Goal: Information Seeking & Learning: Learn about a topic

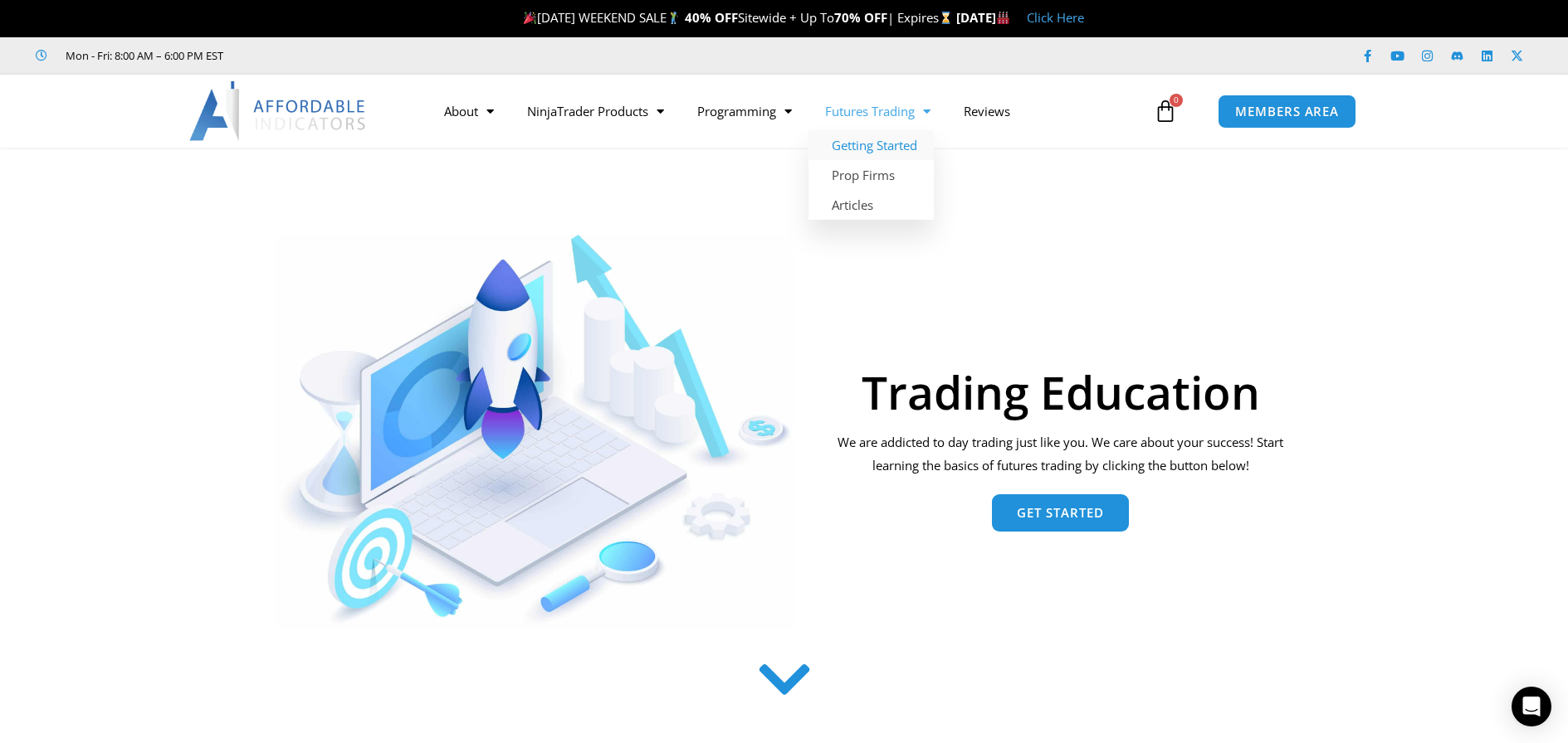
click at [907, 143] on link "Getting Started" at bounding box center [871, 145] width 125 height 30
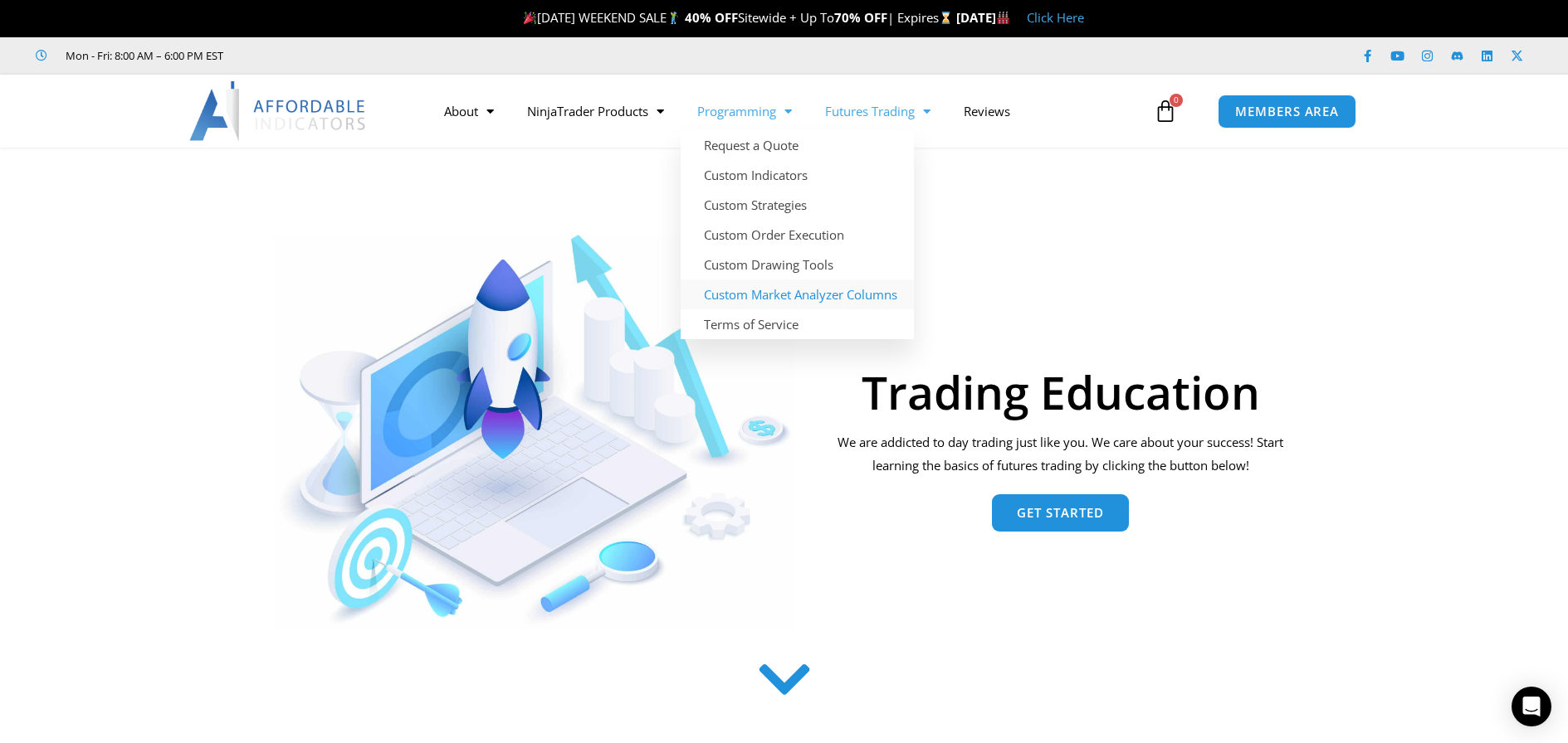
click at [735, 298] on link "Custom Market Analyzer Columns" at bounding box center [797, 294] width 233 height 30
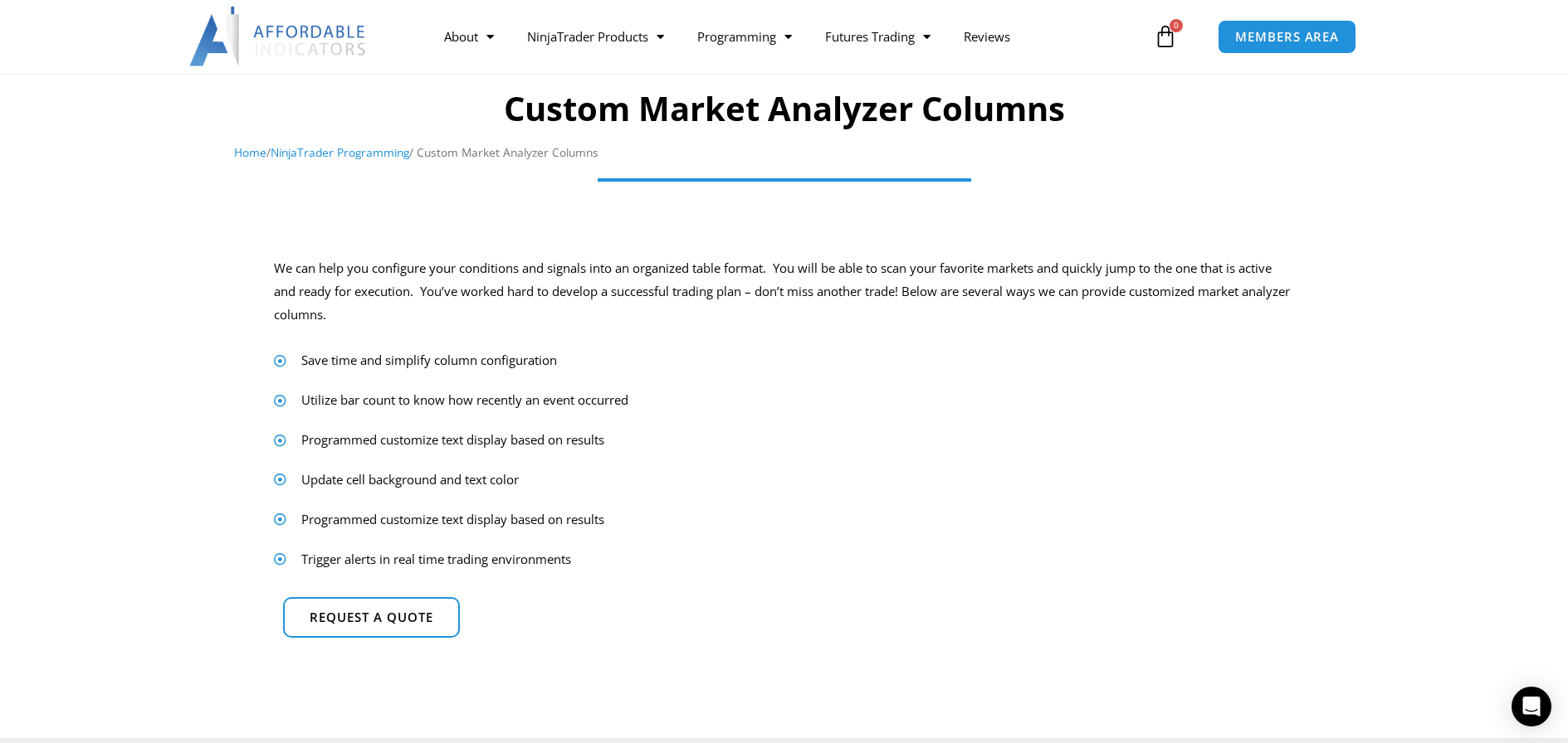
scroll to position [83, 0]
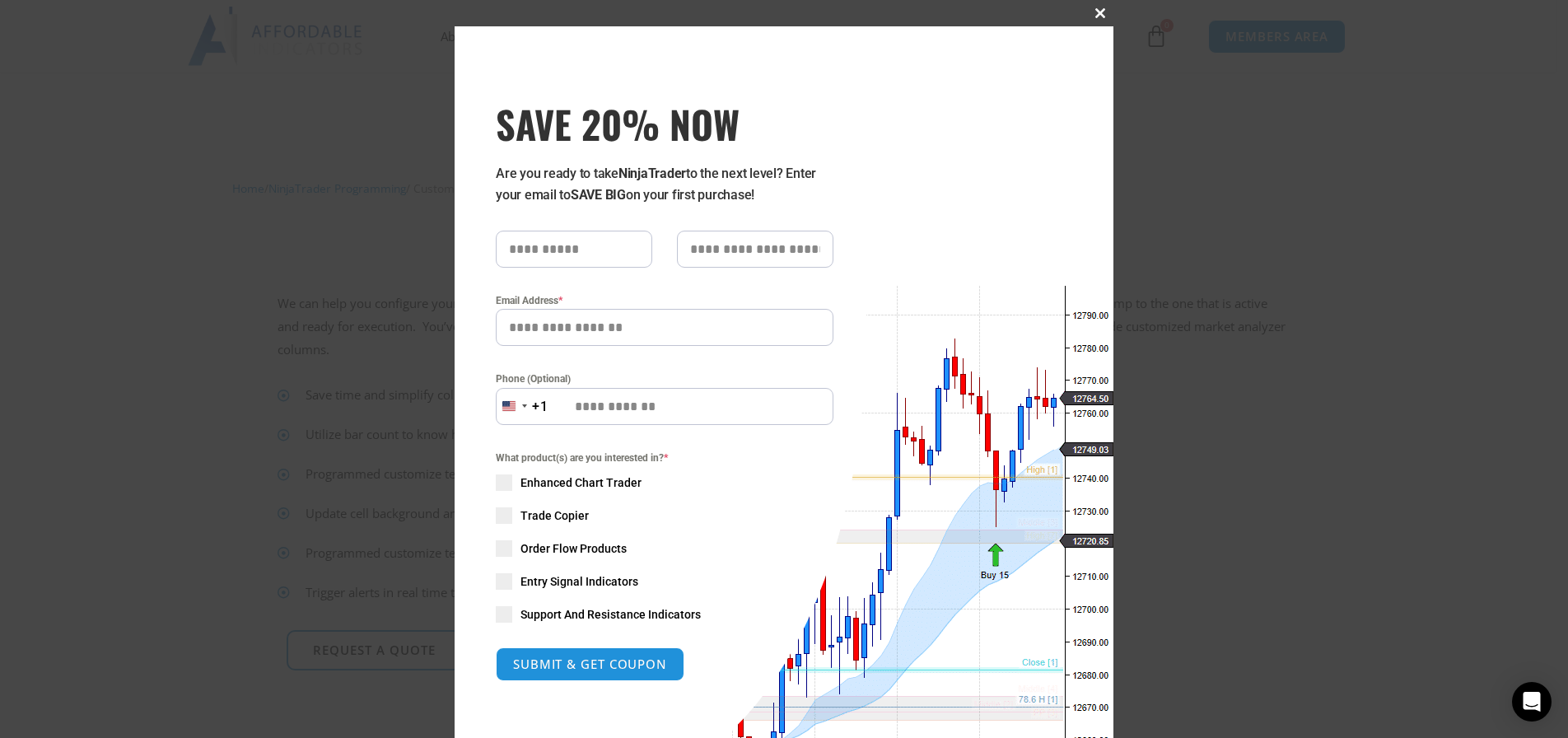
click at [1101, 12] on span at bounding box center [1100, 13] width 26 height 10
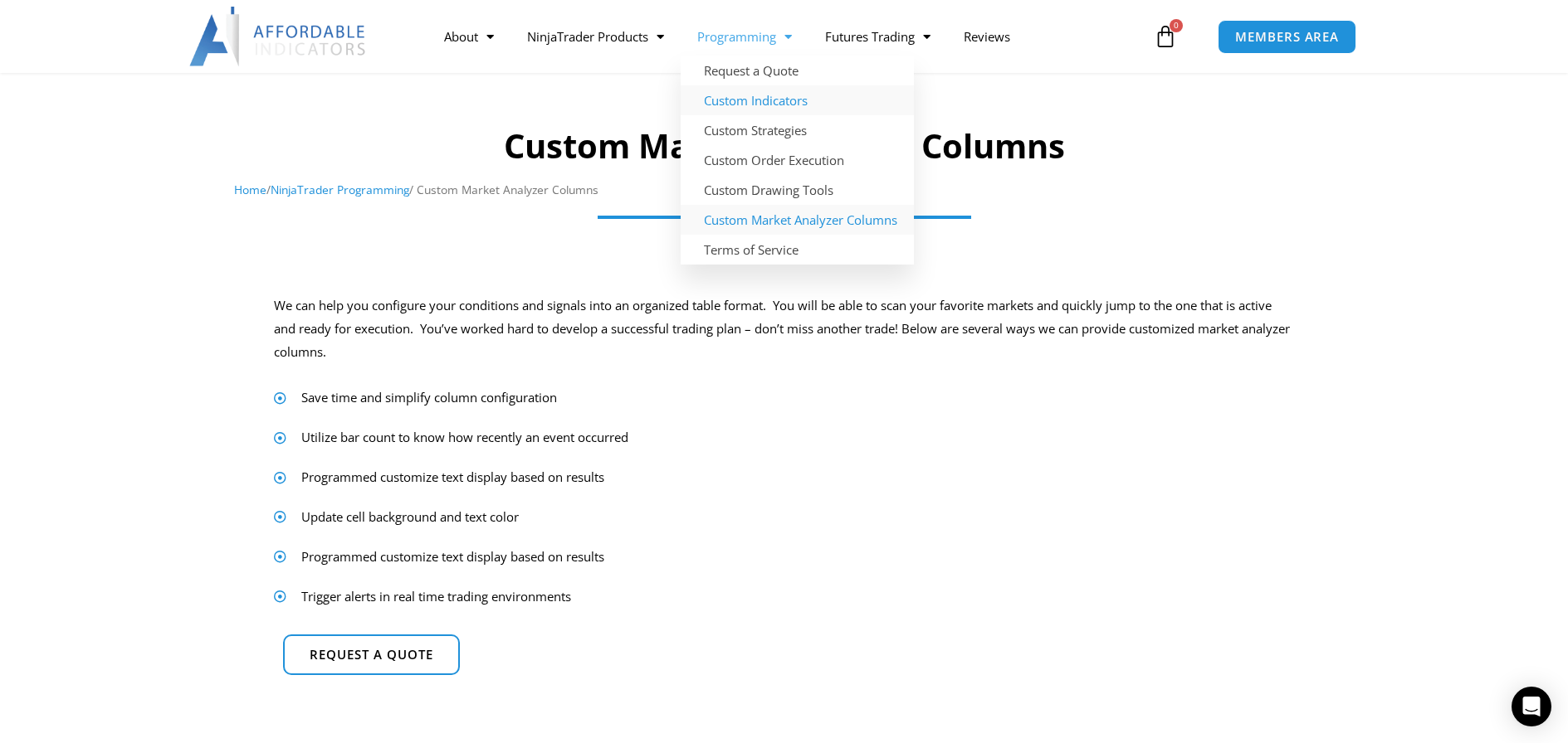
click at [775, 107] on link "Custom Indicators" at bounding box center [797, 100] width 233 height 30
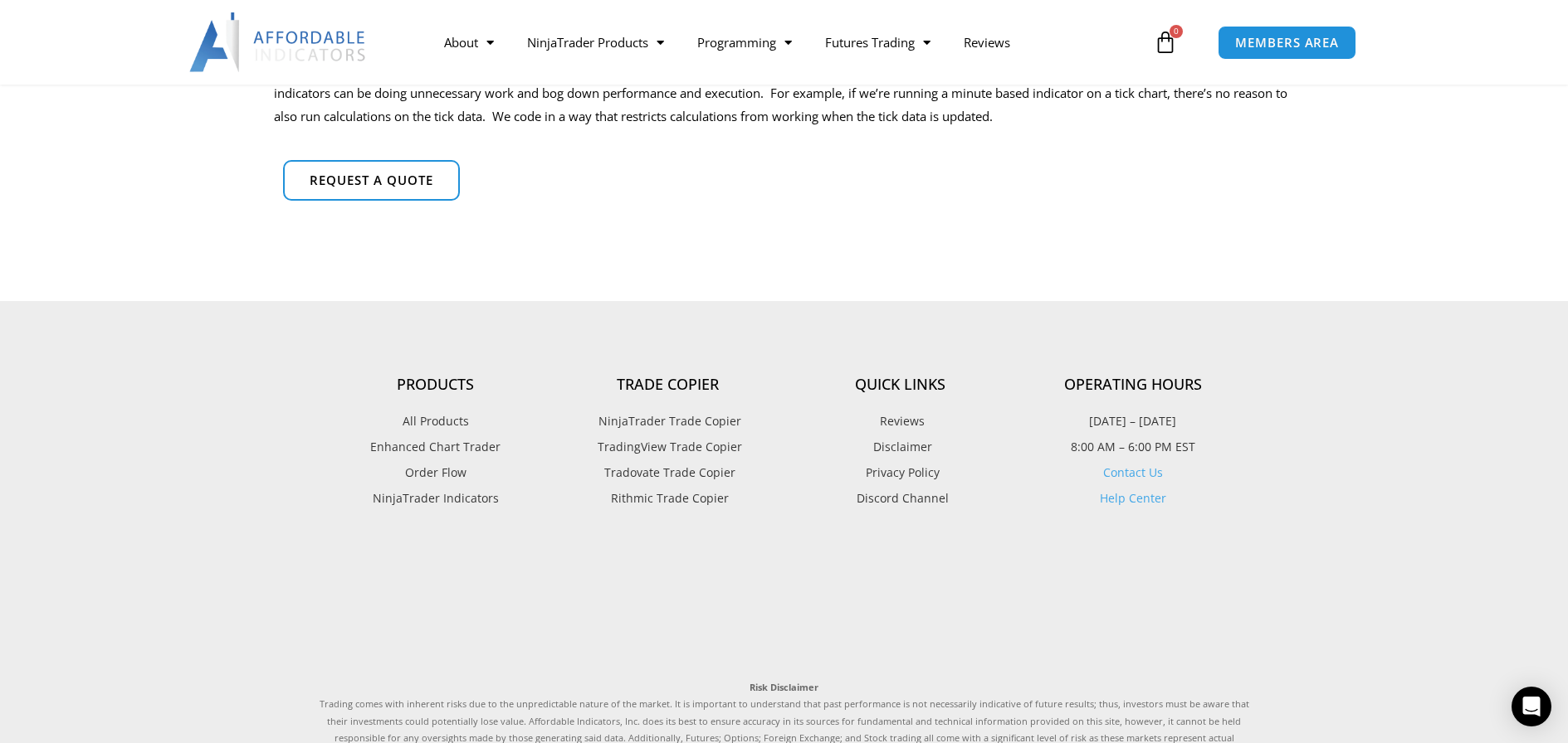
scroll to position [1245, 0]
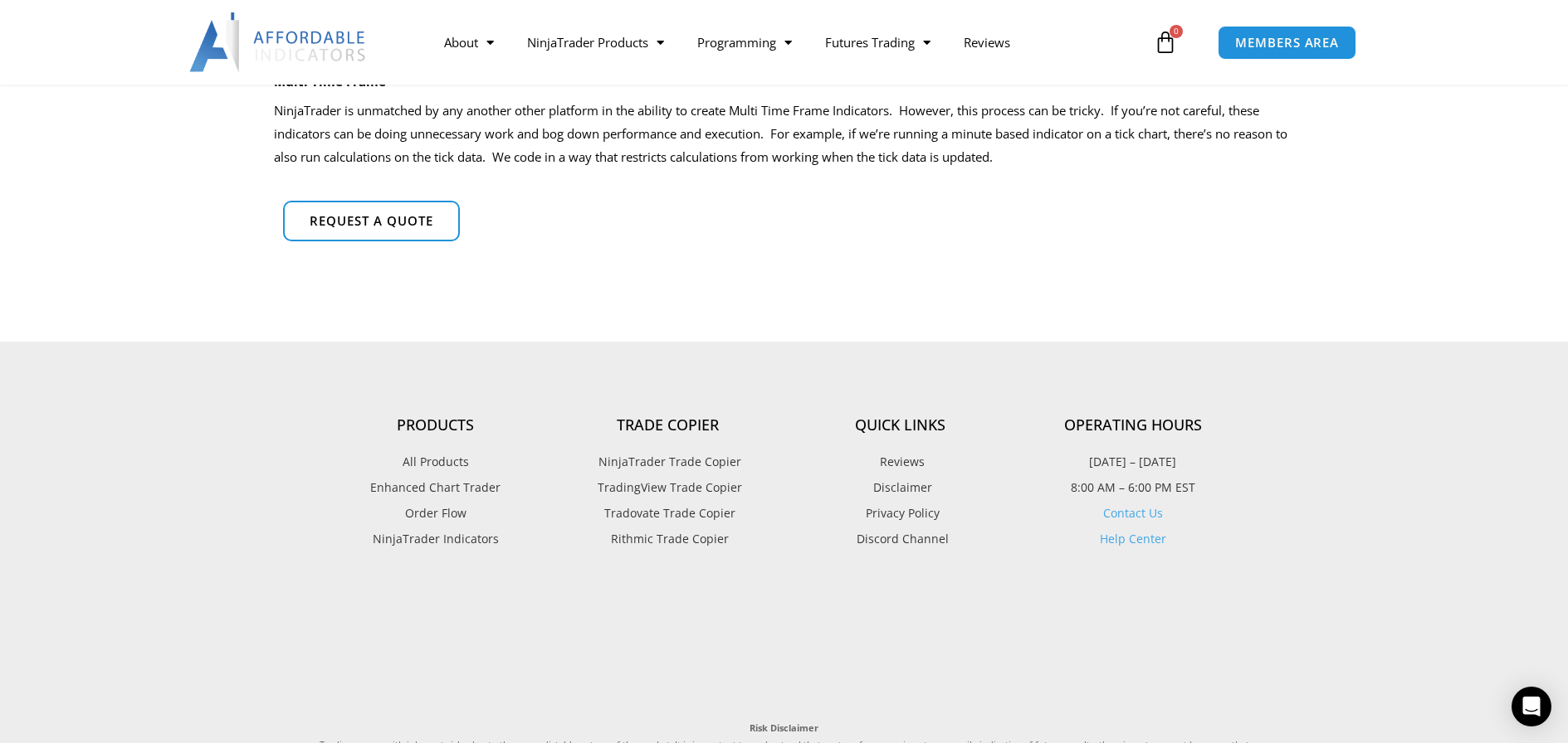
click at [682, 462] on span "NinjaTrader Trade Copier" at bounding box center [668, 462] width 147 height 22
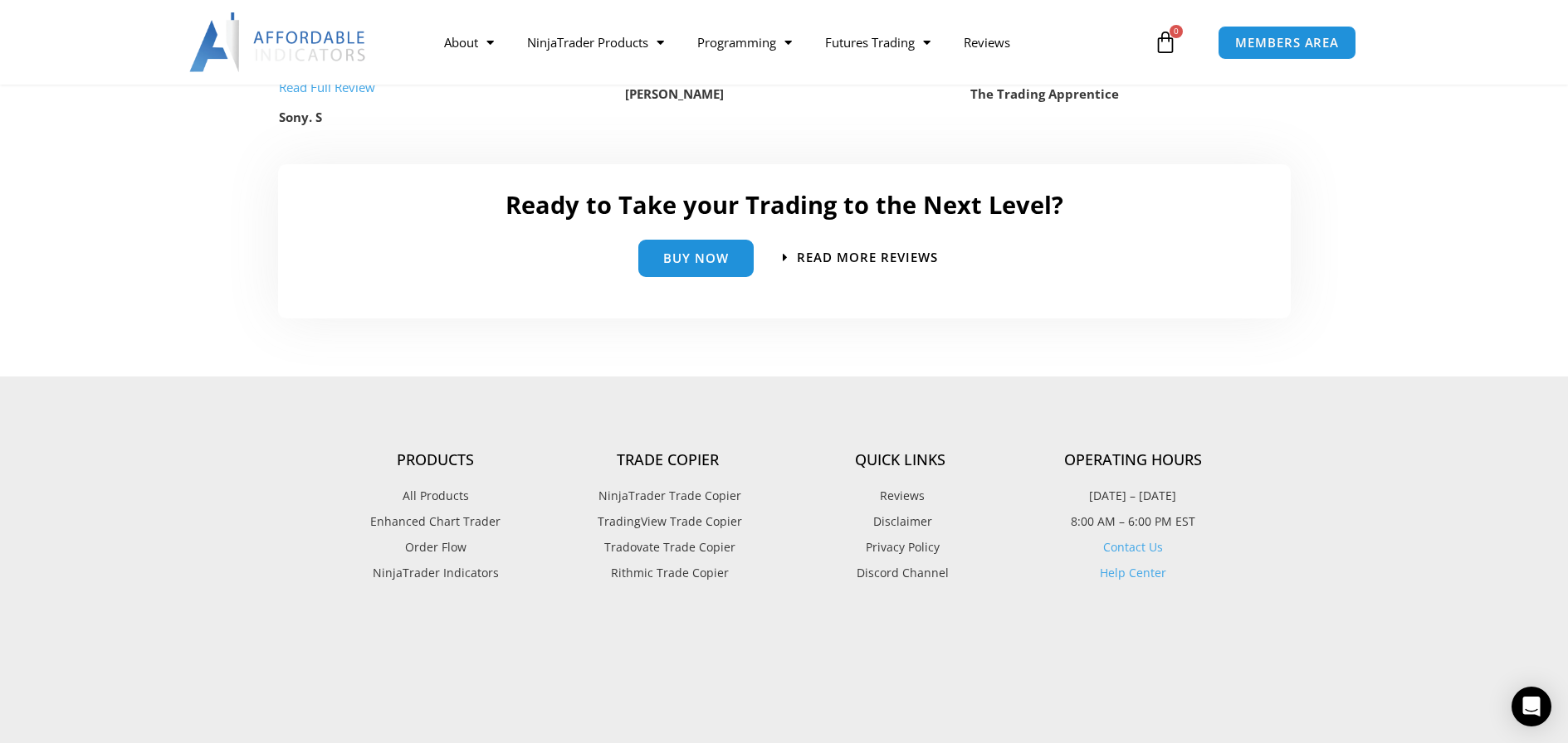
scroll to position [3605, 0]
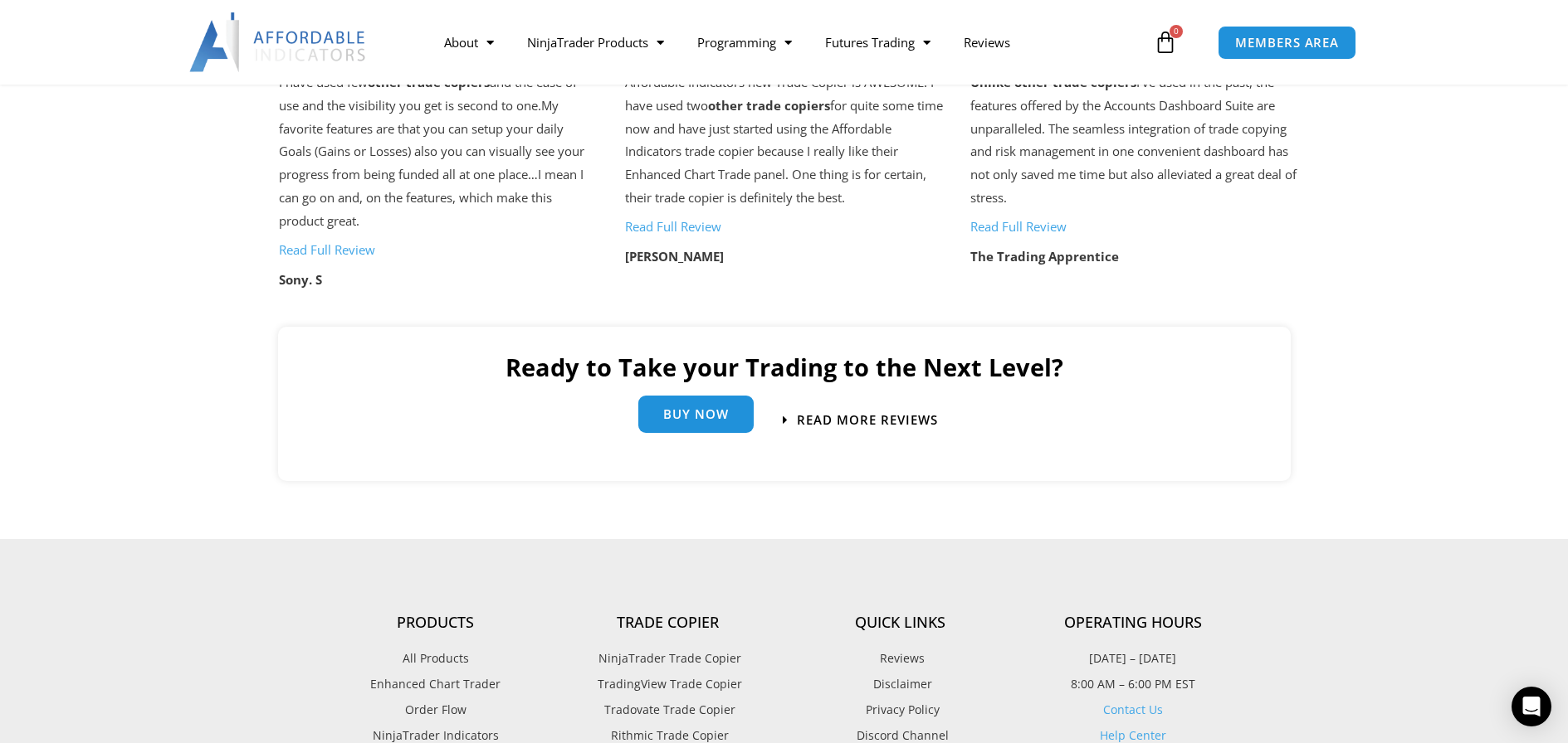
click at [674, 408] on span "Buy Now" at bounding box center [695, 414] width 66 height 13
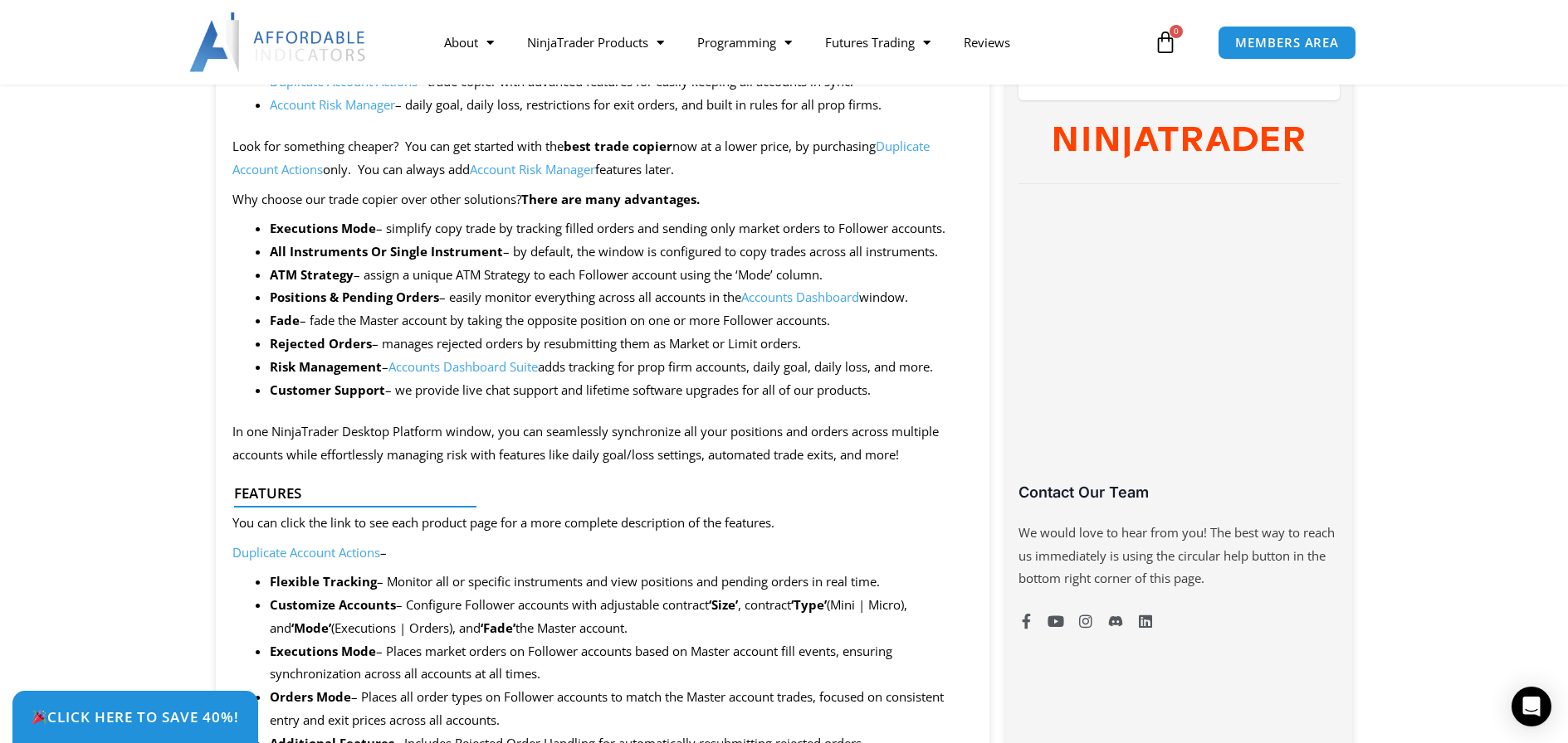
scroll to position [829, 0]
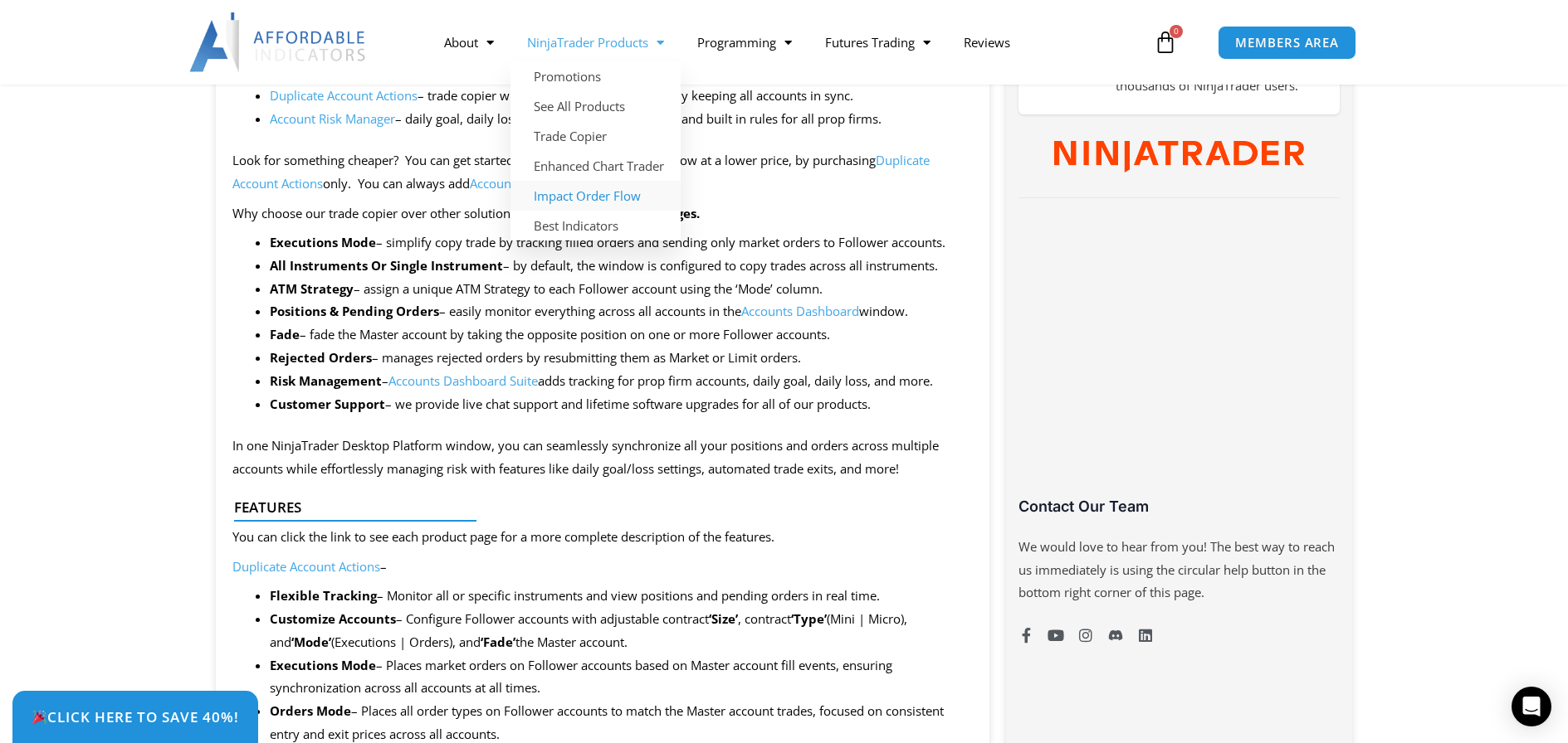
click at [589, 195] on link "Impact Order Flow" at bounding box center [596, 196] width 170 height 30
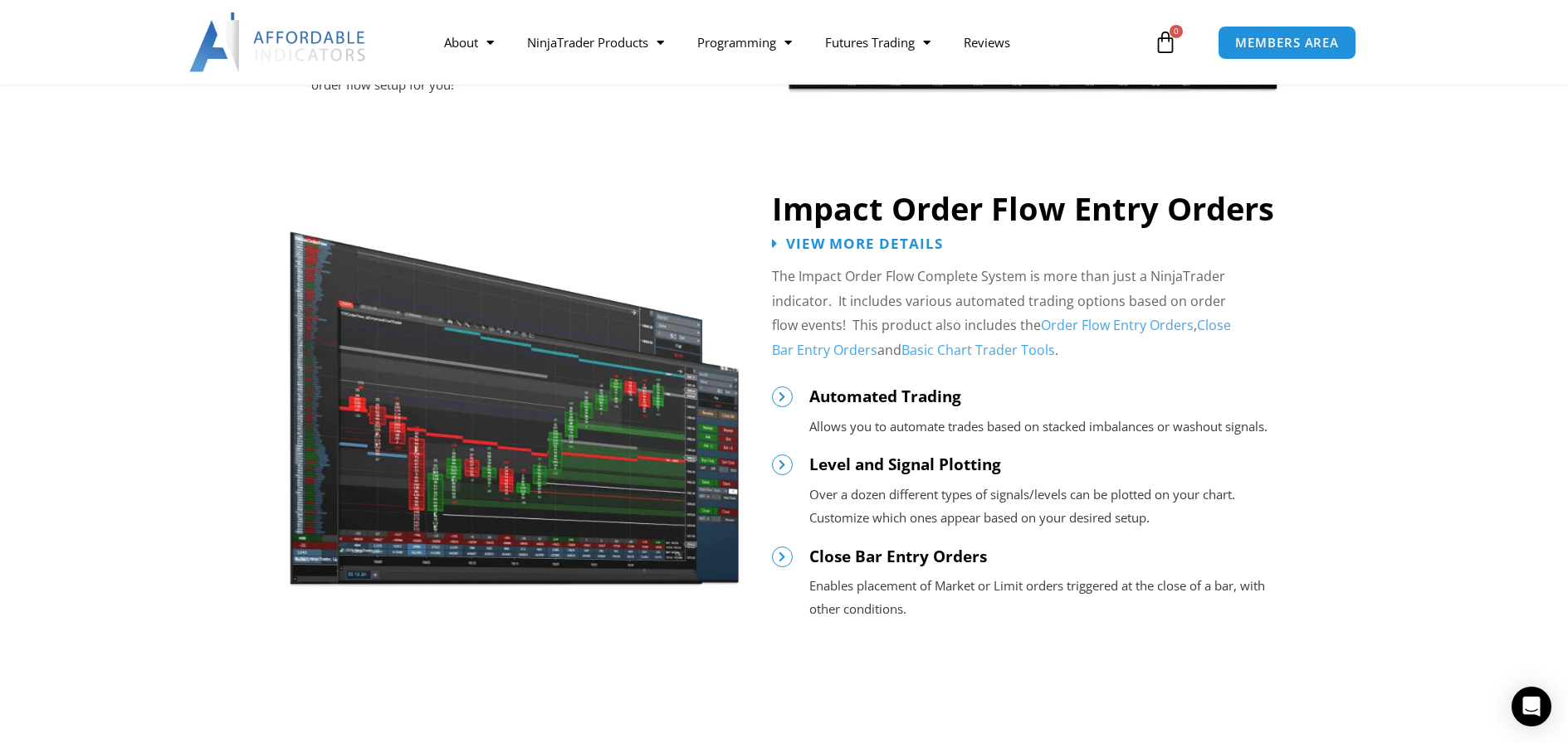
scroll to position [1742, 0]
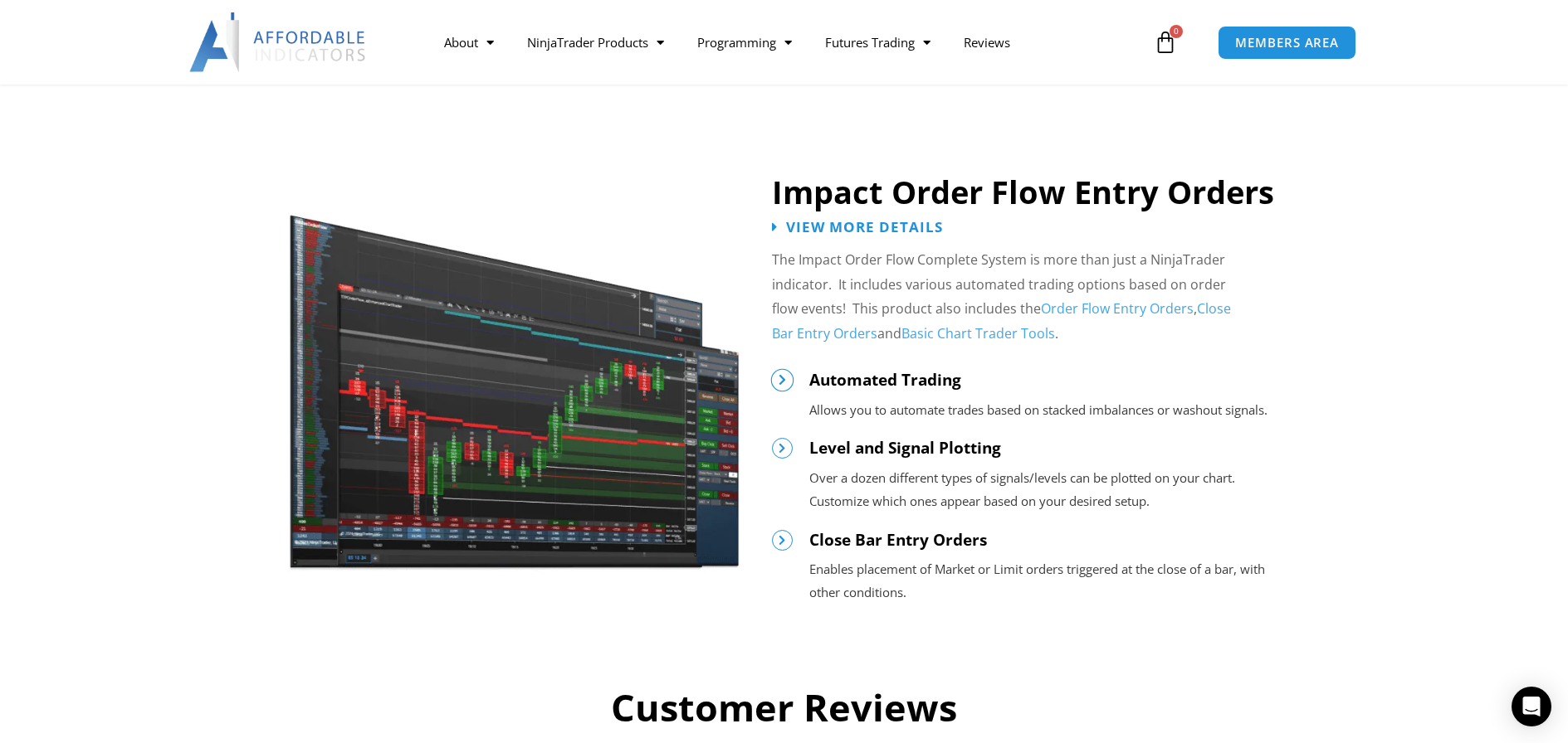
click at [784, 374] on icon at bounding box center [782, 380] width 12 height 12
click at [838, 380] on span "Automated Trading" at bounding box center [884, 380] width 152 height 22
click at [784, 383] on icon at bounding box center [782, 380] width 12 height 12
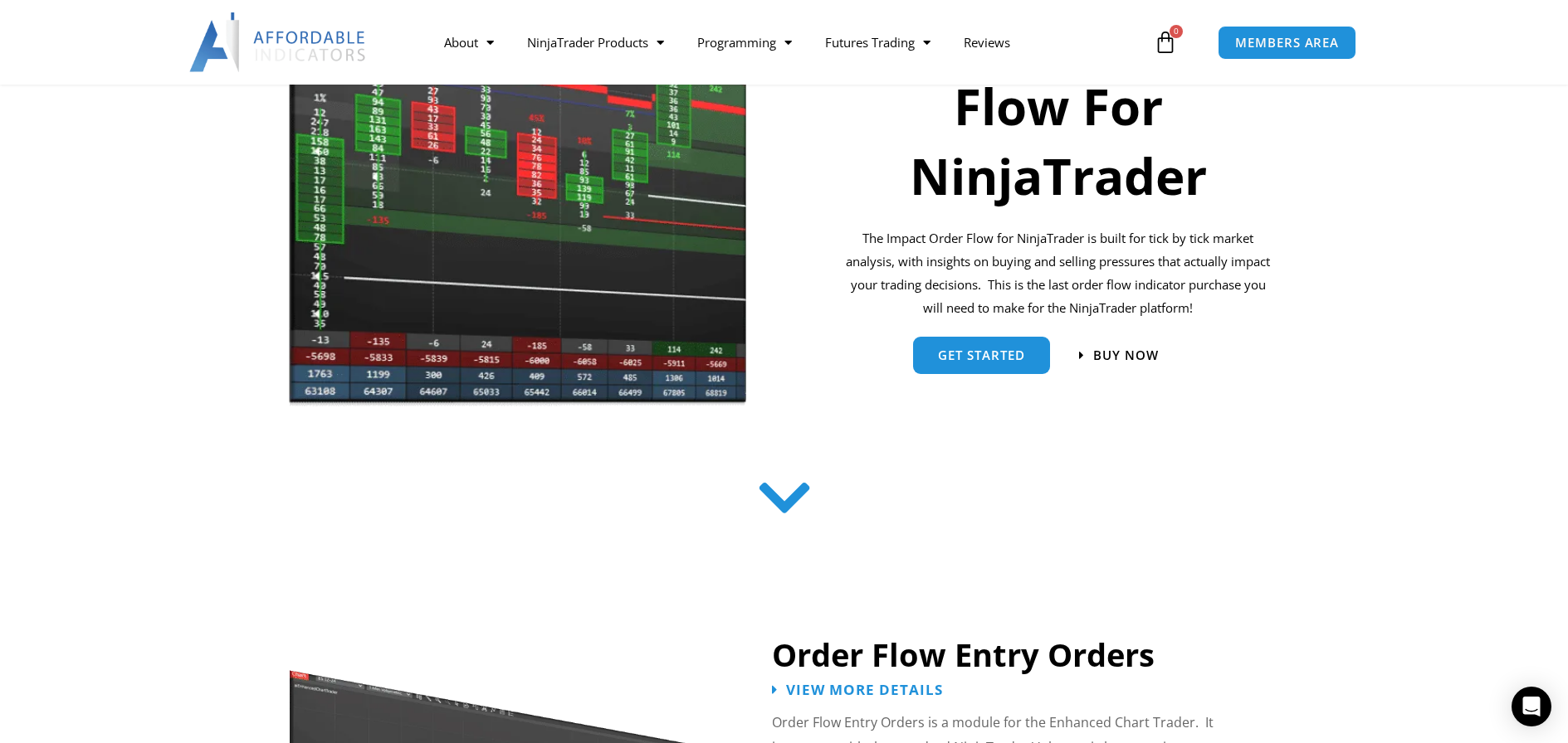
scroll to position [0, 0]
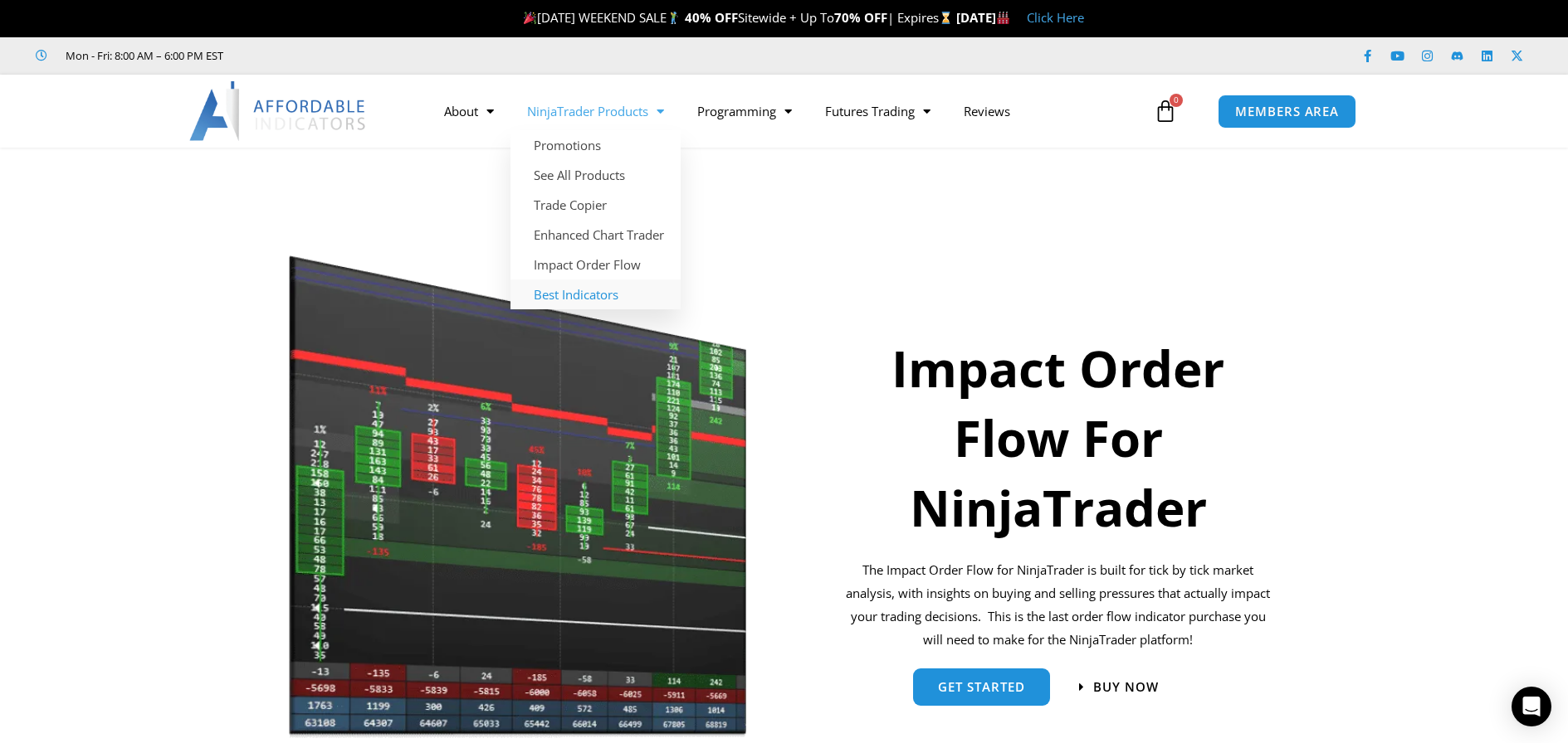
click at [582, 296] on link "Best Indicators" at bounding box center [596, 294] width 170 height 30
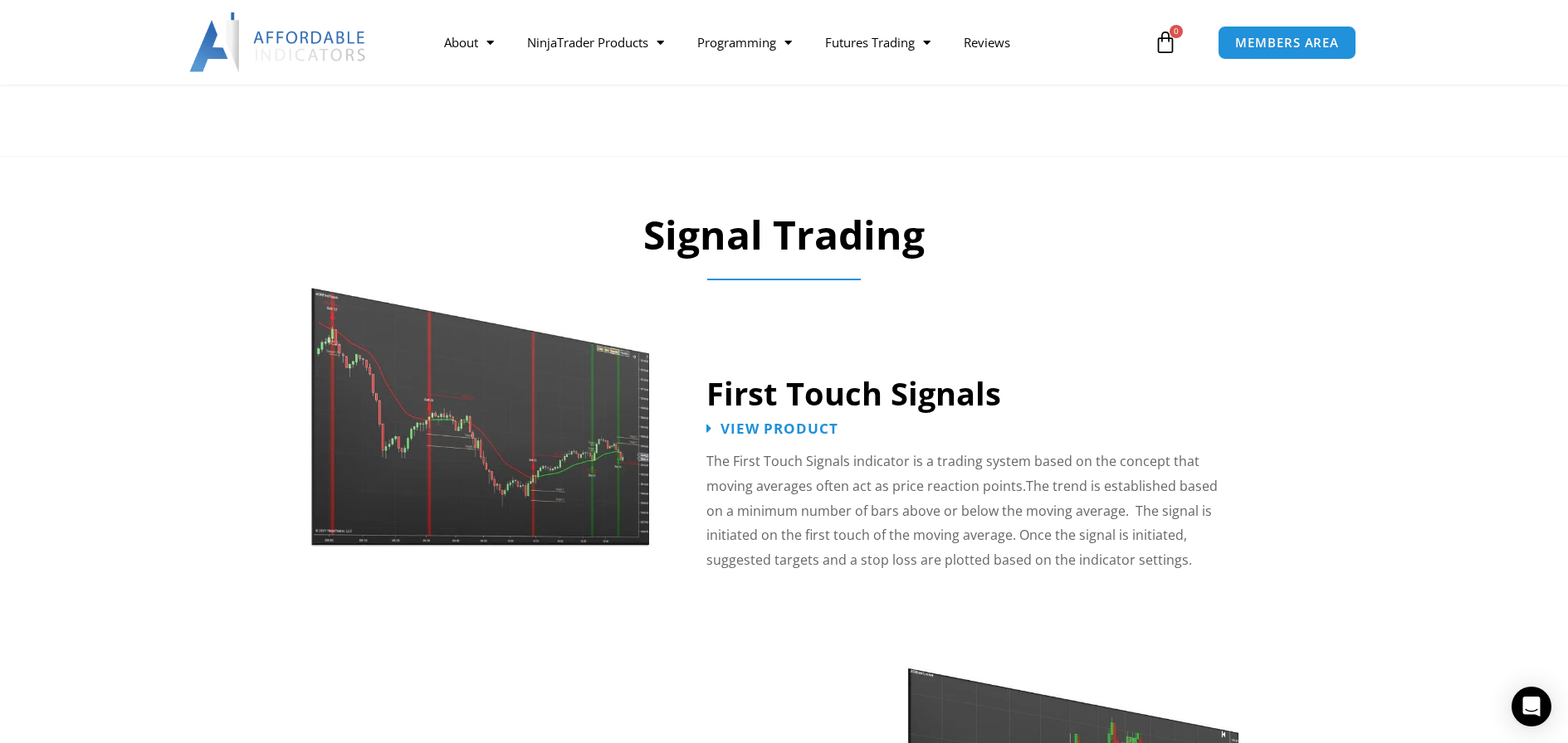
scroll to position [2406, 0]
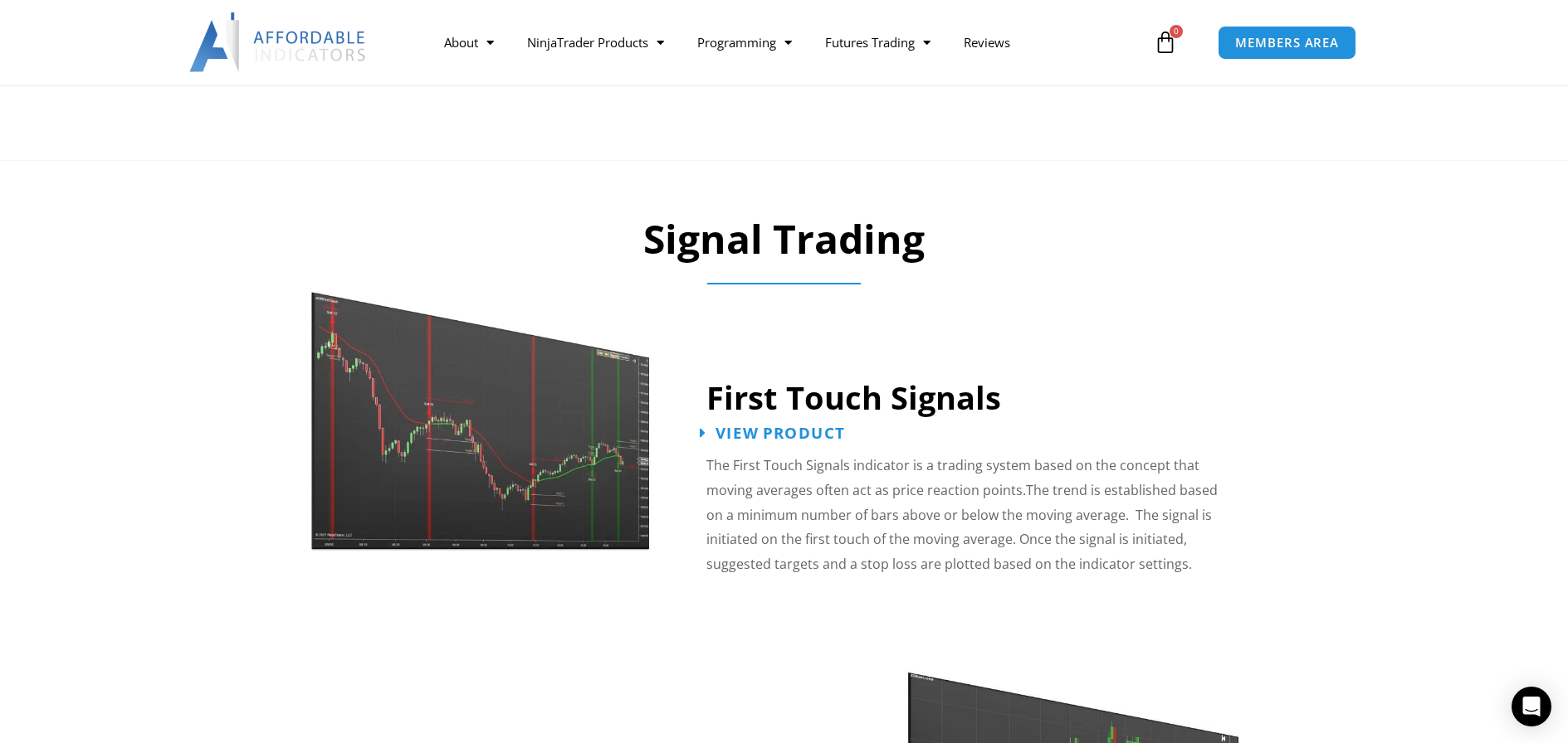
click at [806, 425] on span "View Product" at bounding box center [780, 433] width 129 height 16
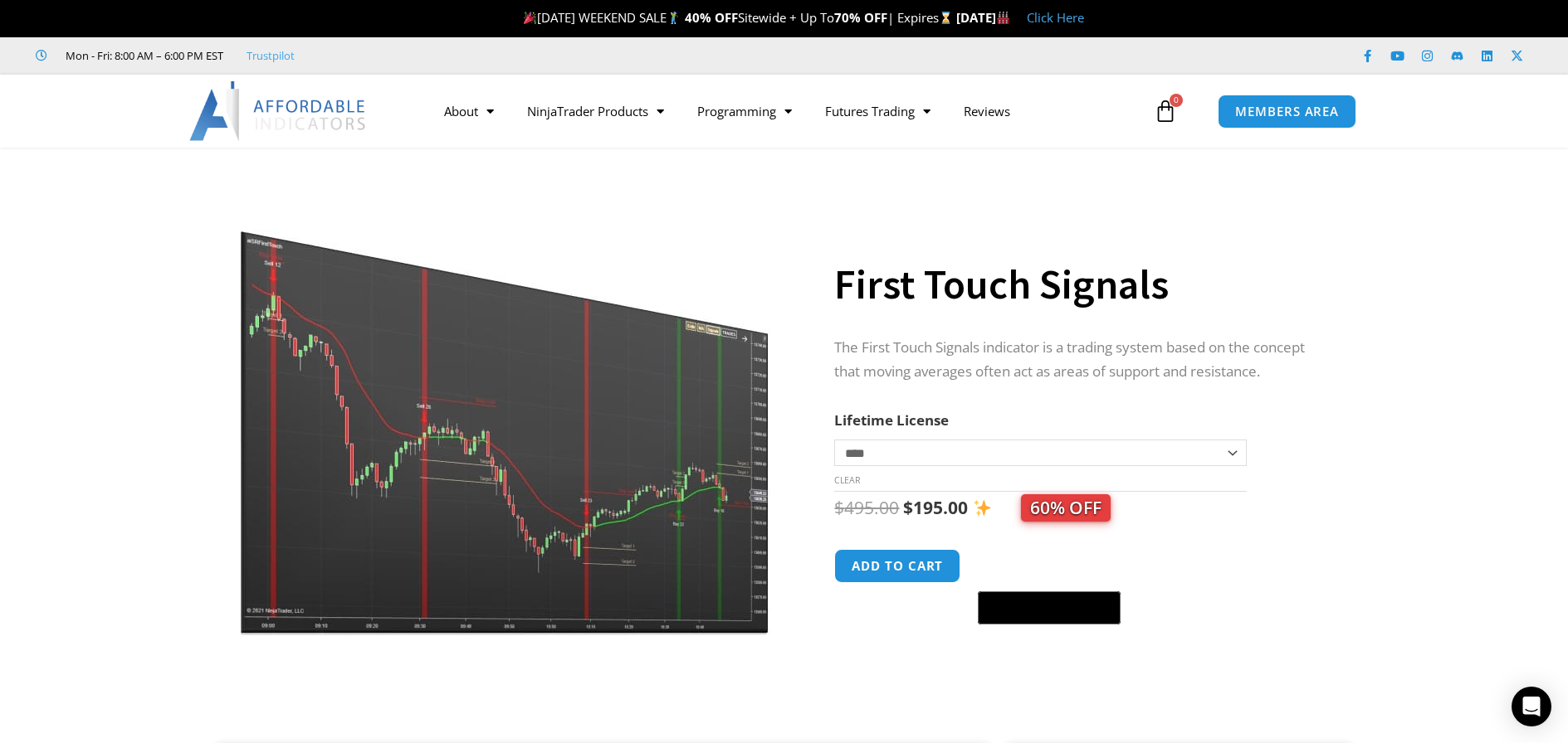
click at [622, 473] on img at bounding box center [506, 406] width 534 height 459
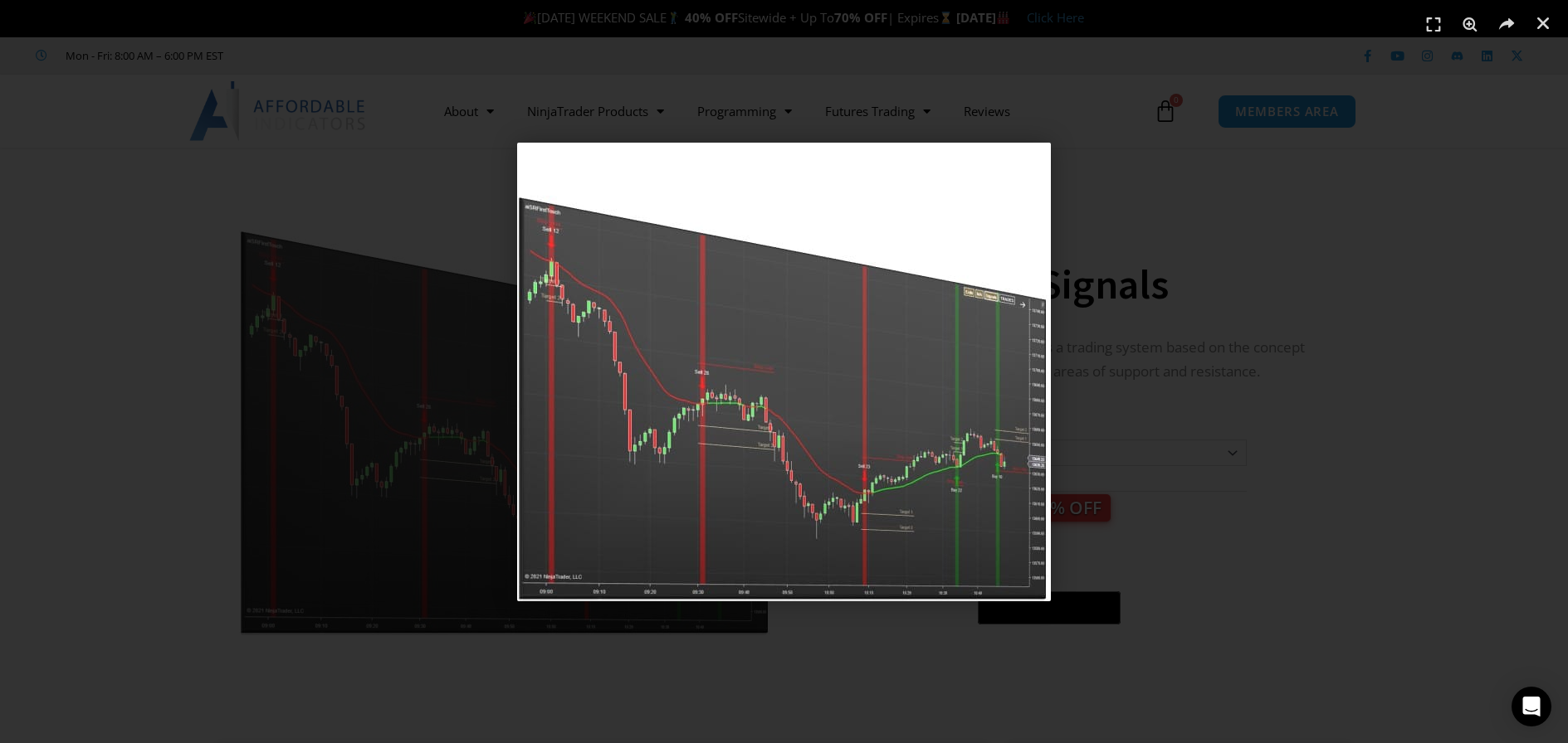
click at [191, 531] on div "1 / 1" at bounding box center [784, 371] width 1452 height 627
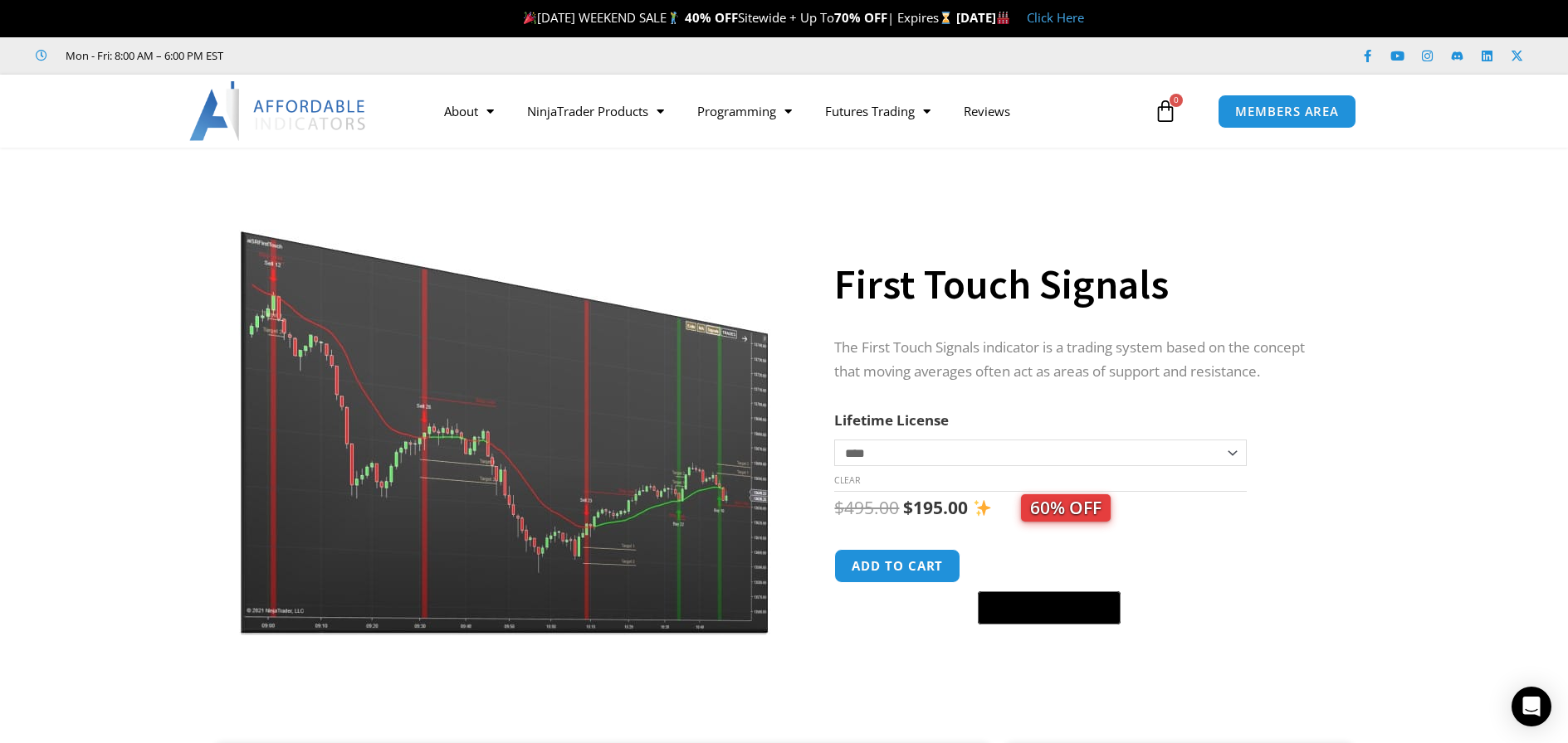
click at [109, 478] on section "**********" at bounding box center [784, 454] width 1568 height 579
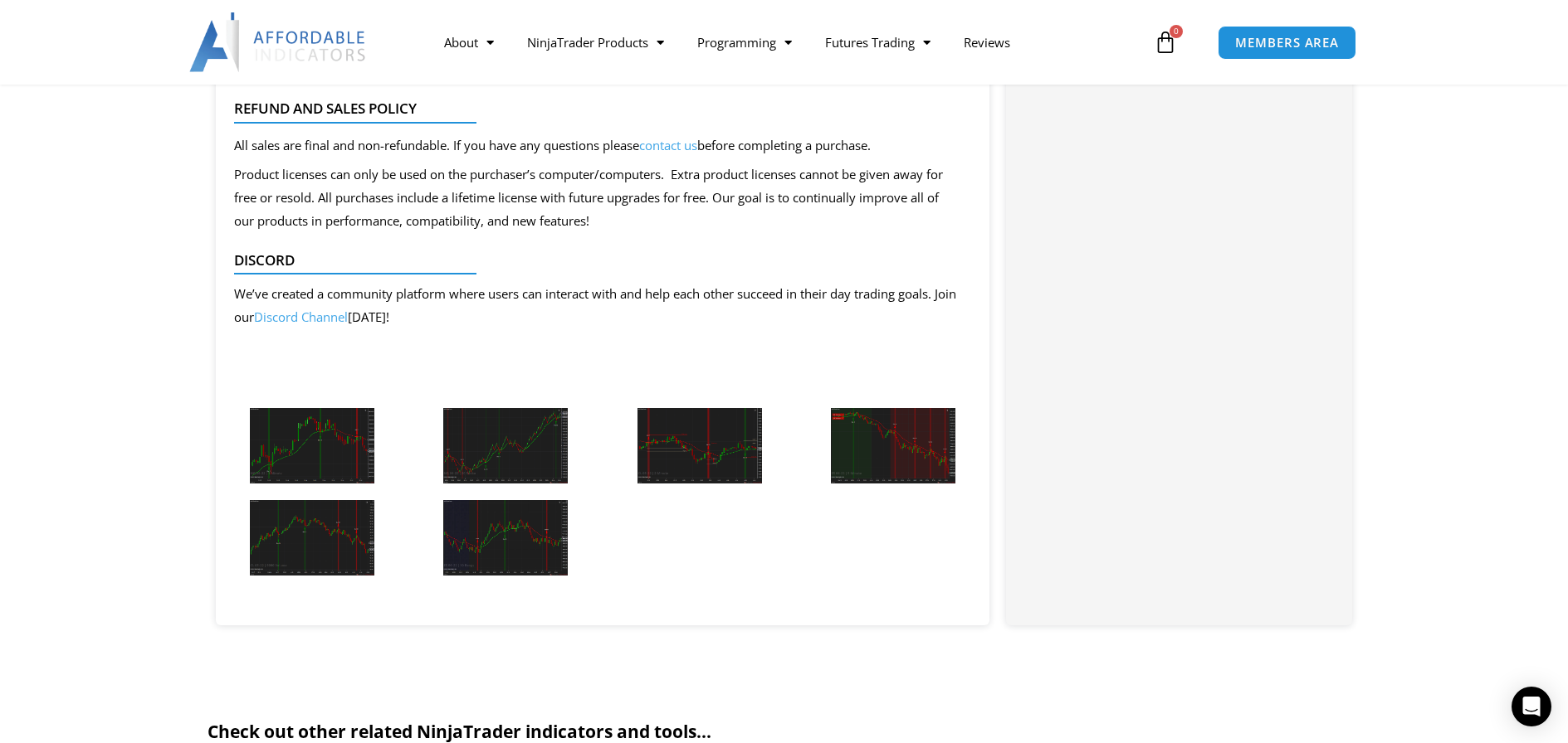
scroll to position [1742, 0]
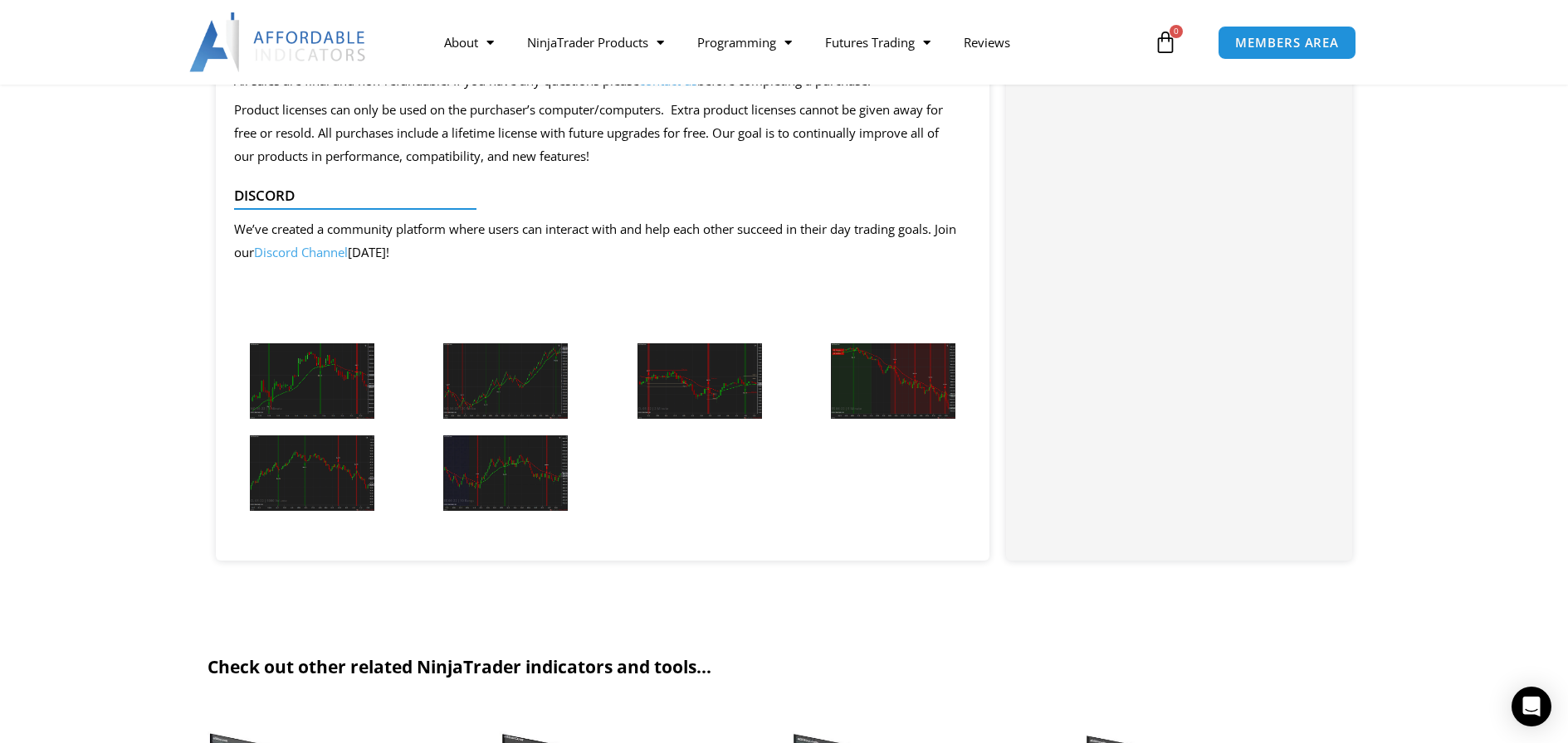
click at [308, 377] on img at bounding box center [311, 380] width 124 height 75
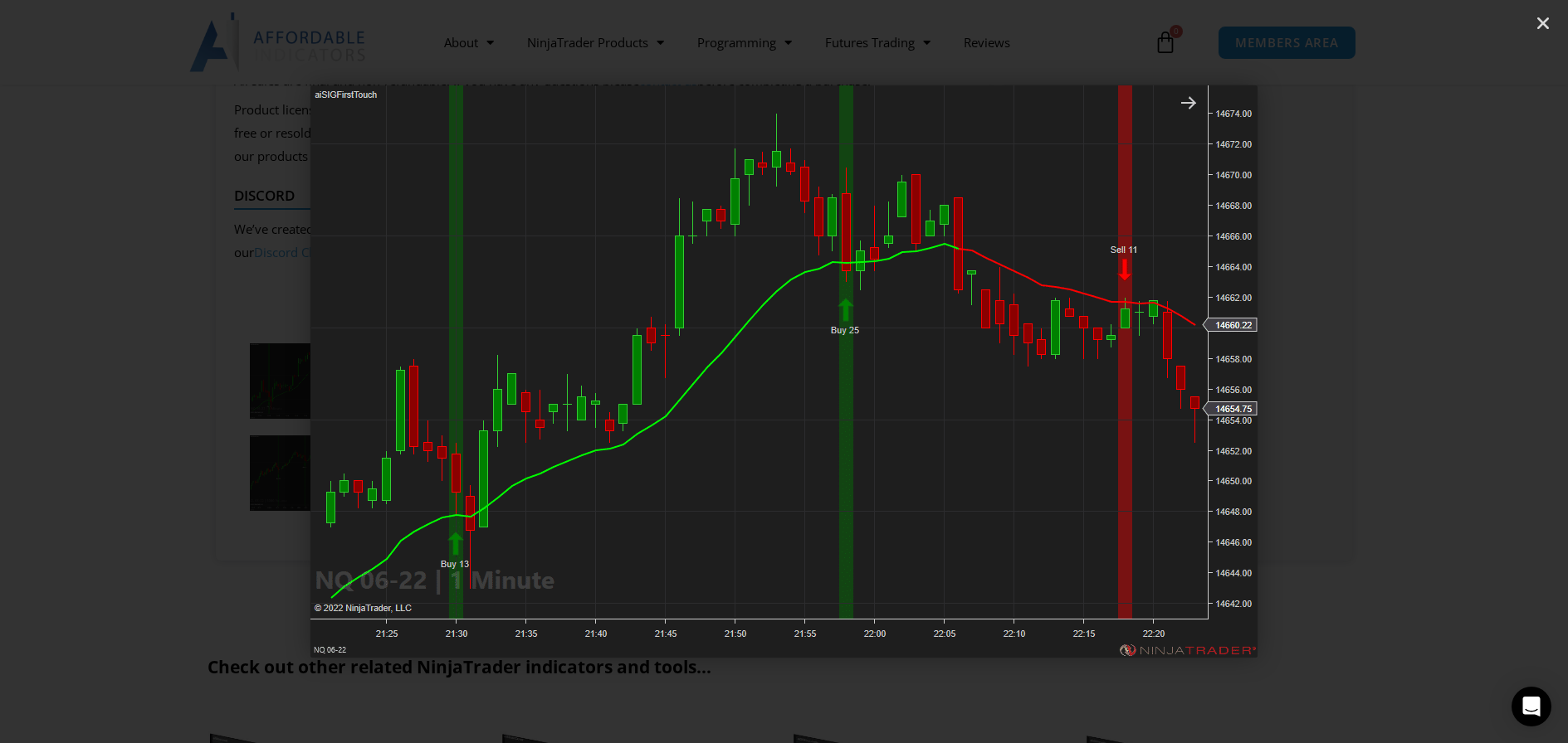
click at [1453, 375] on icon "Next slide" at bounding box center [1450, 372] width 21 height 21
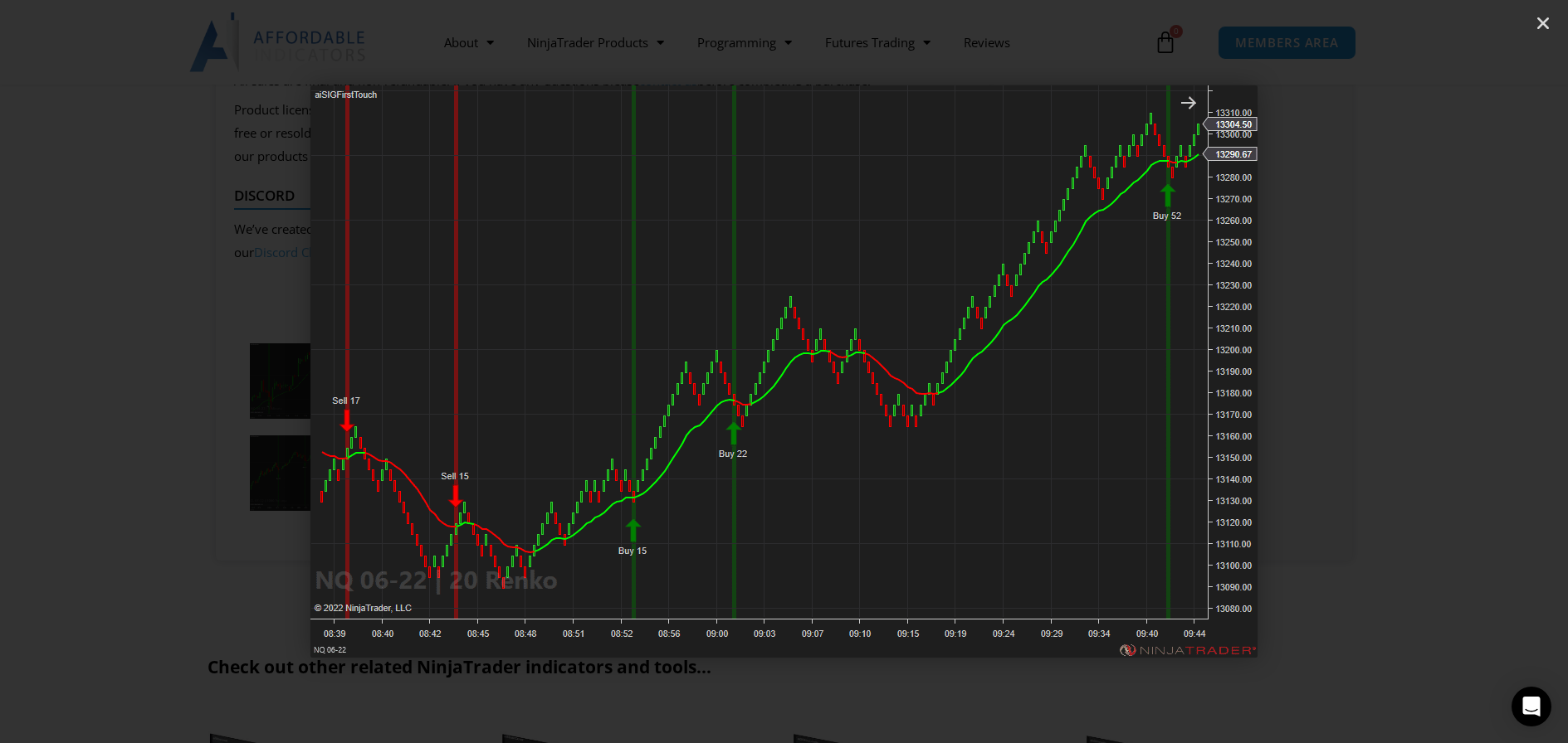
click at [1453, 375] on icon "Next slide" at bounding box center [1450, 372] width 21 height 21
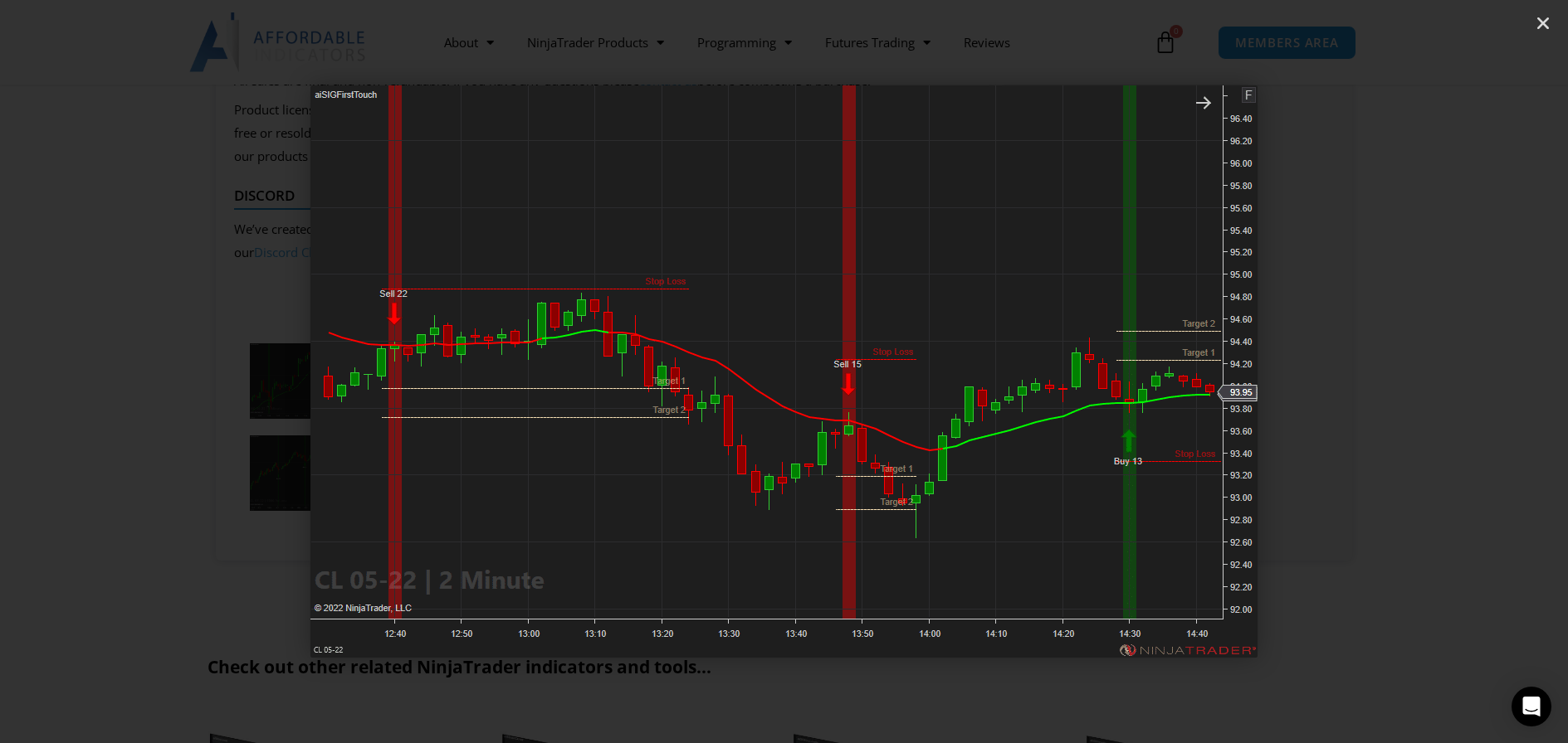
click at [1453, 375] on icon "Next slide" at bounding box center [1450, 372] width 21 height 21
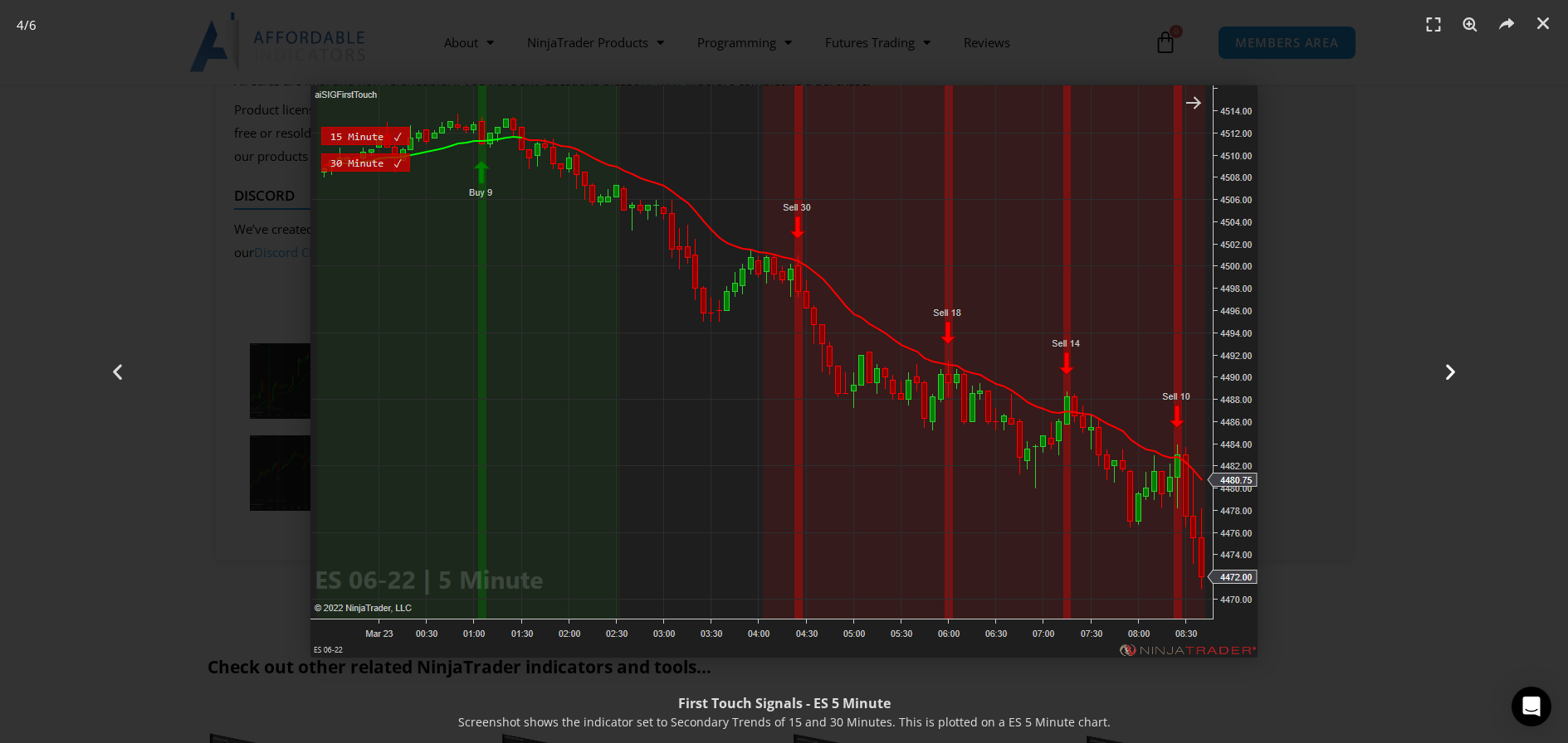
drag, startPoint x: 1453, startPoint y: 375, endPoint x: 1417, endPoint y: 493, distance: 123.4
click at [1417, 493] on div "Next" at bounding box center [1451, 372] width 235 height 743
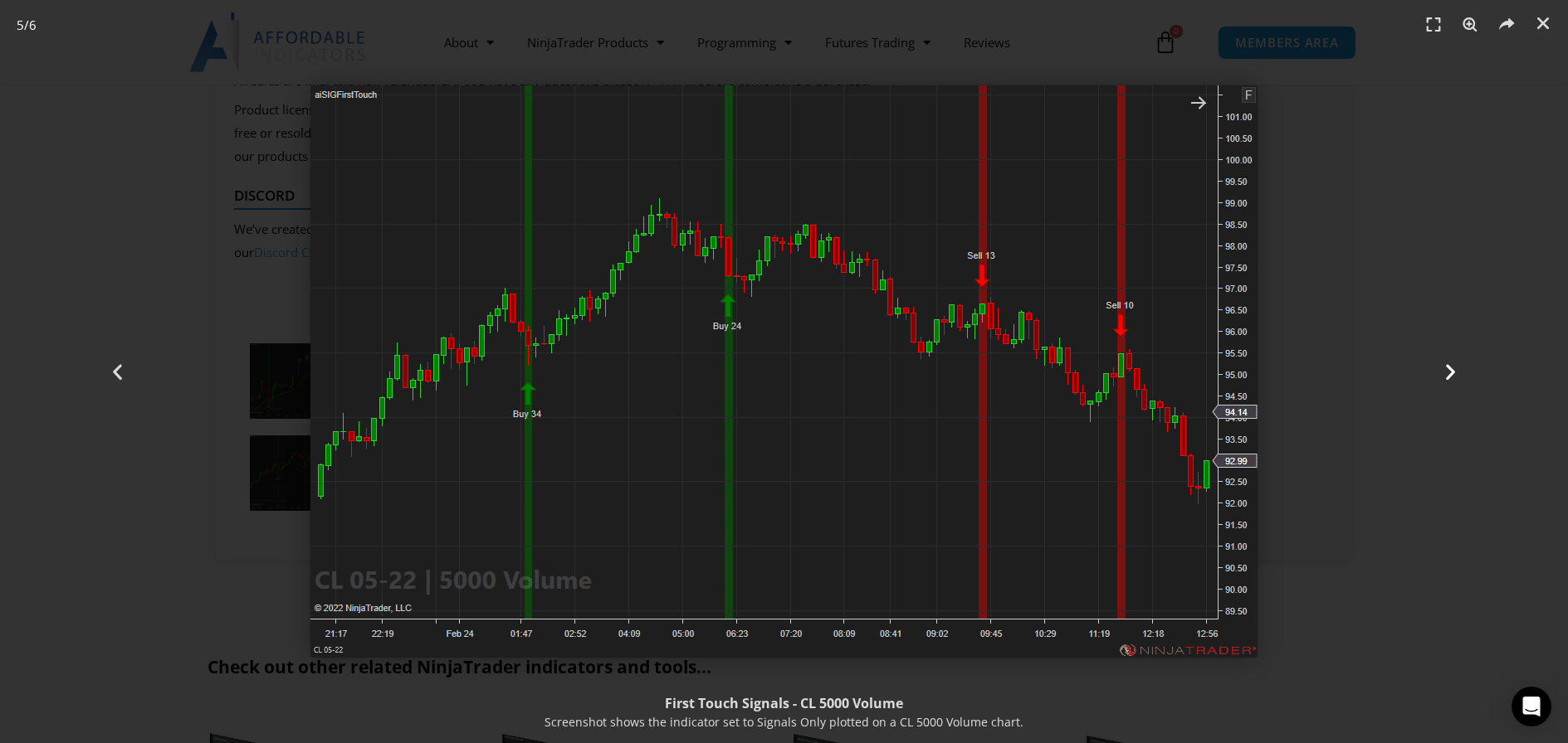
click at [1348, 371] on div "Next" at bounding box center [1451, 372] width 235 height 743
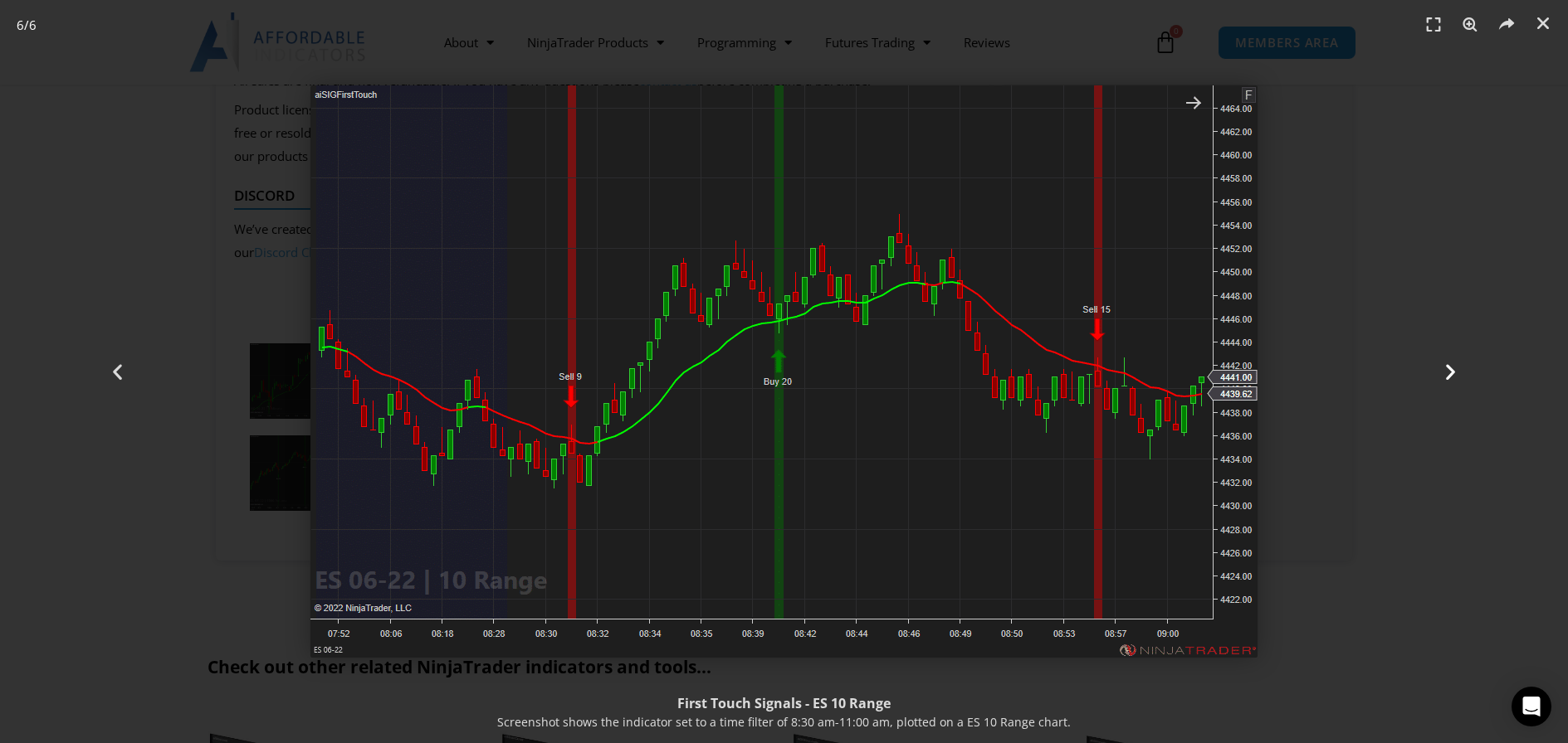
click at [1345, 197] on div "Next" at bounding box center [1451, 372] width 235 height 743
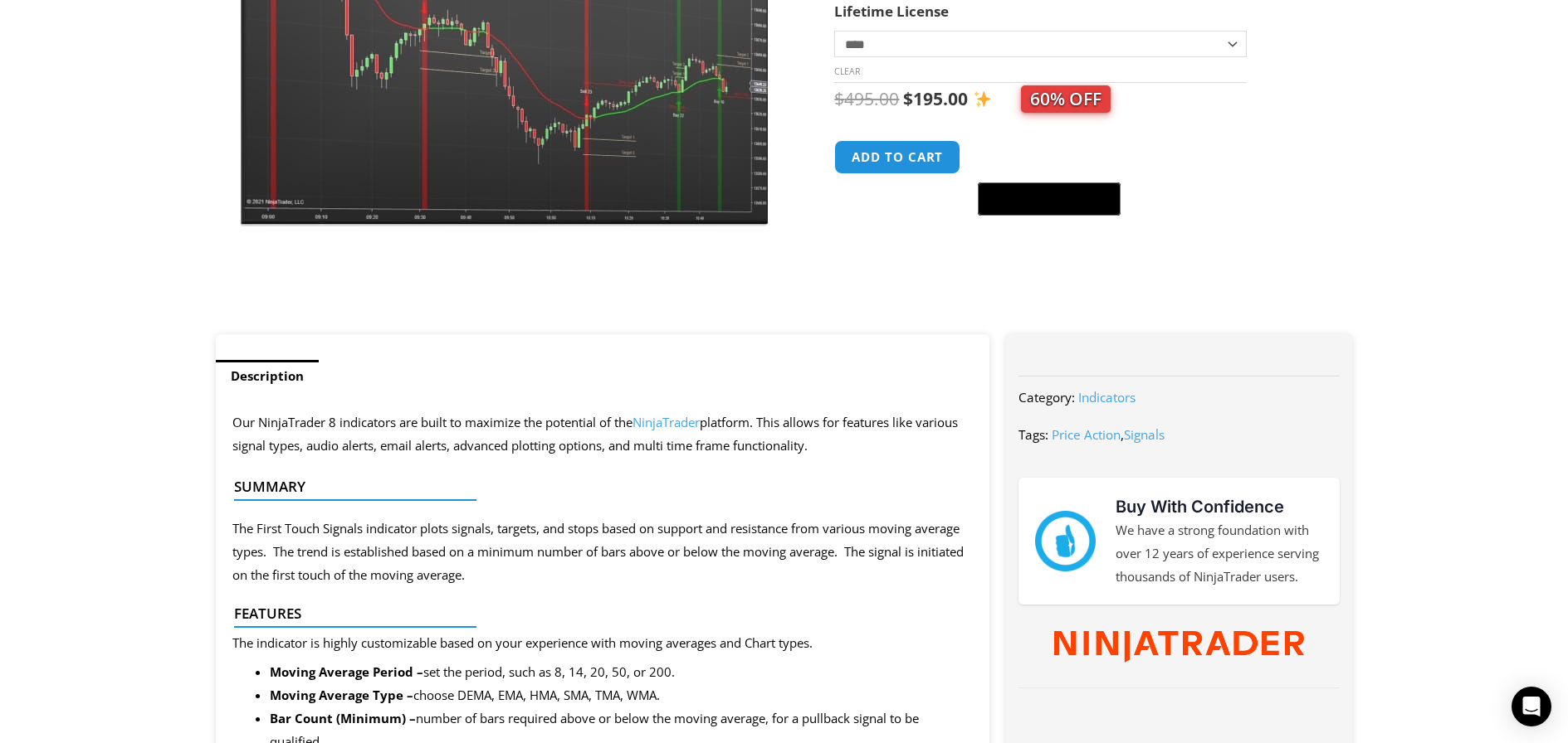
scroll to position [0, 0]
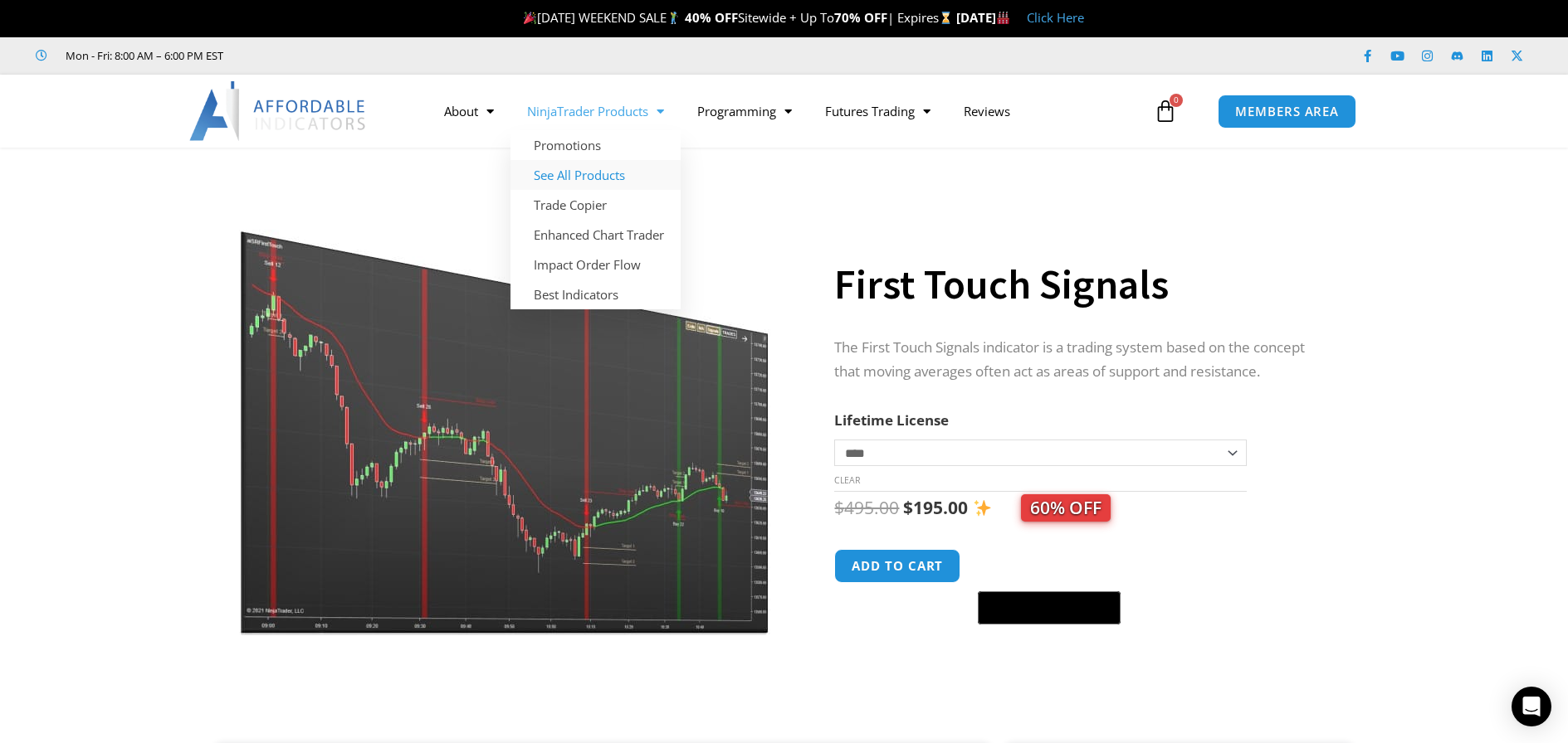
click at [599, 181] on link "See All Products" at bounding box center [596, 175] width 170 height 30
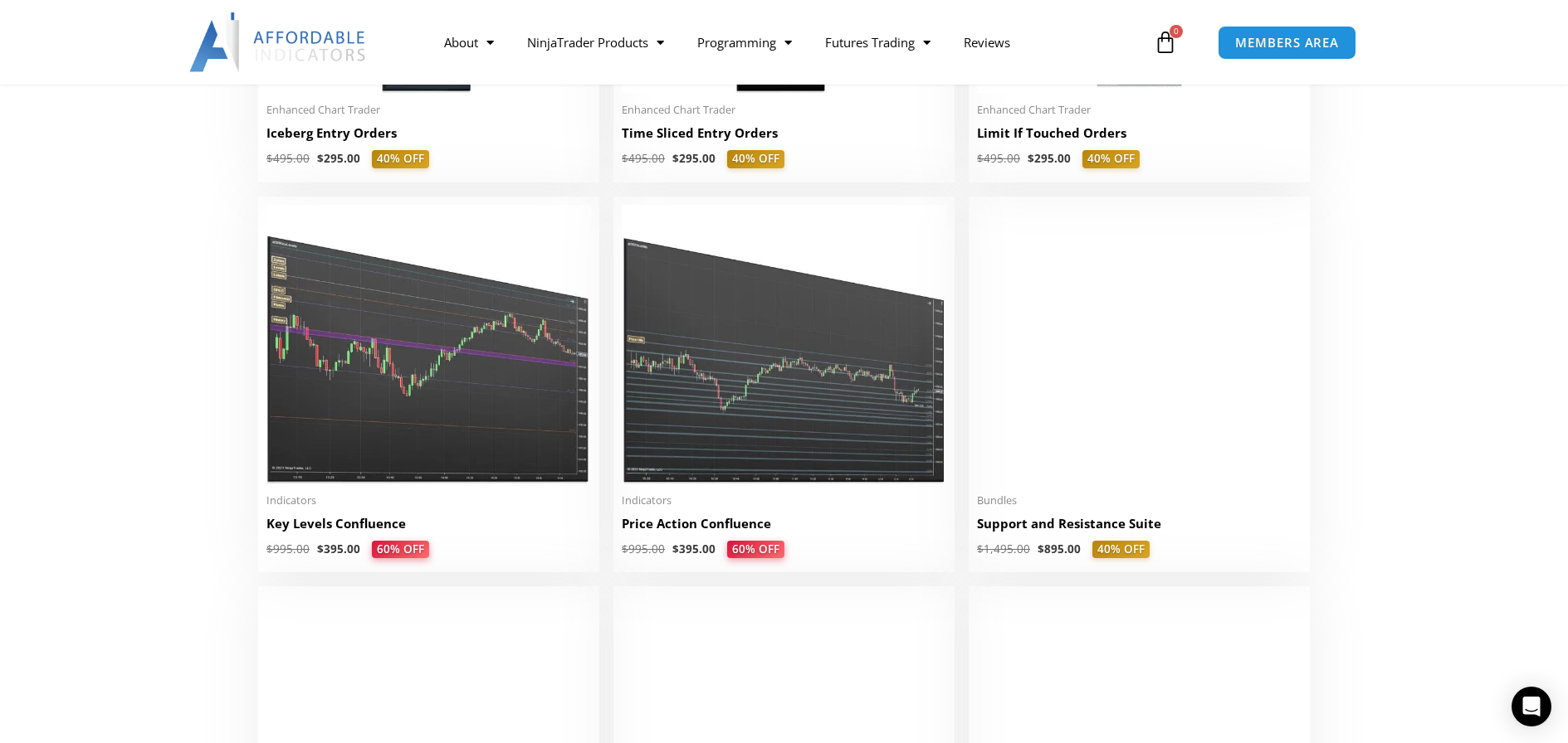
scroll to position [2240, 0]
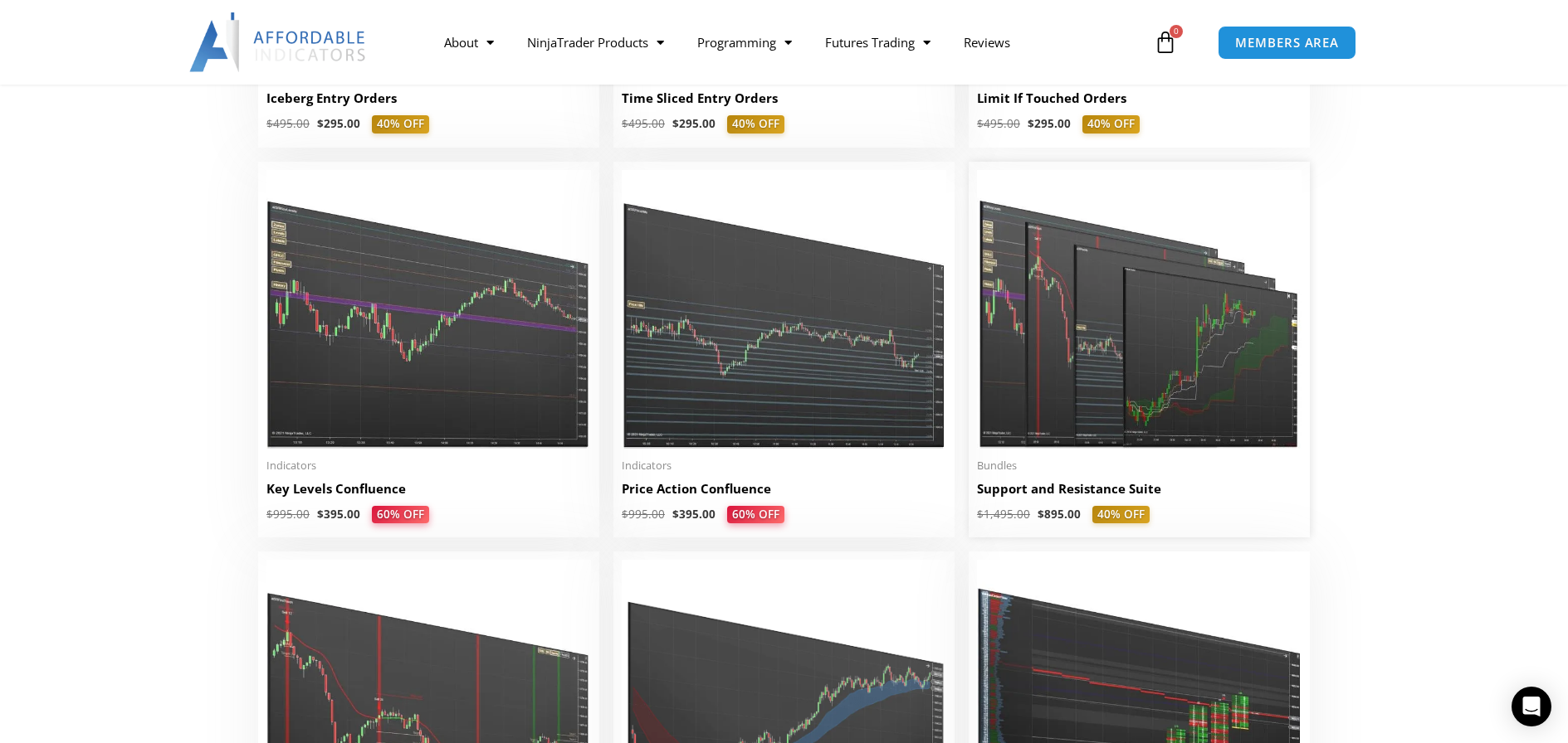
click at [1135, 362] on img at bounding box center [1140, 309] width 325 height 279
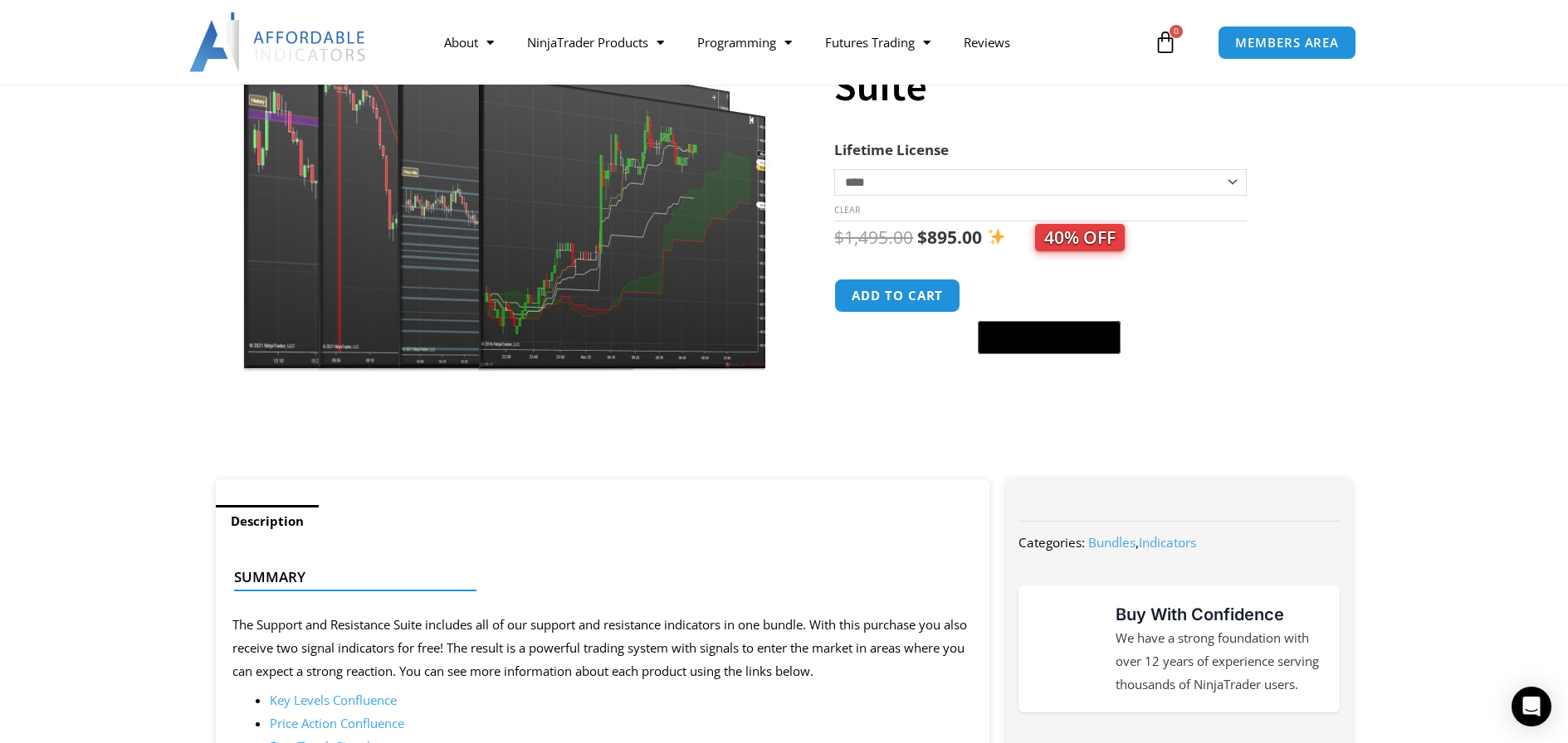
scroll to position [249, 0]
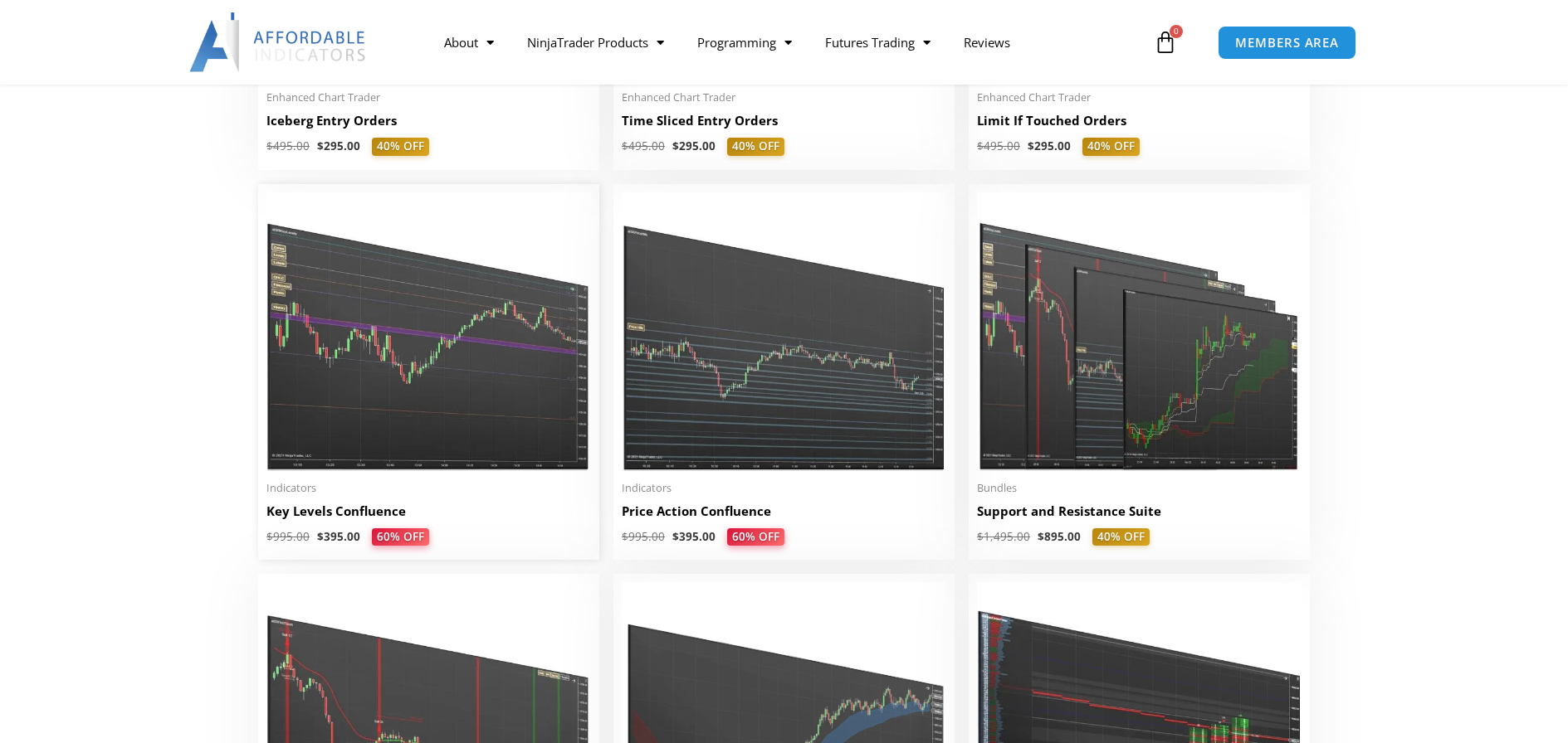
scroll to position [2240, 0]
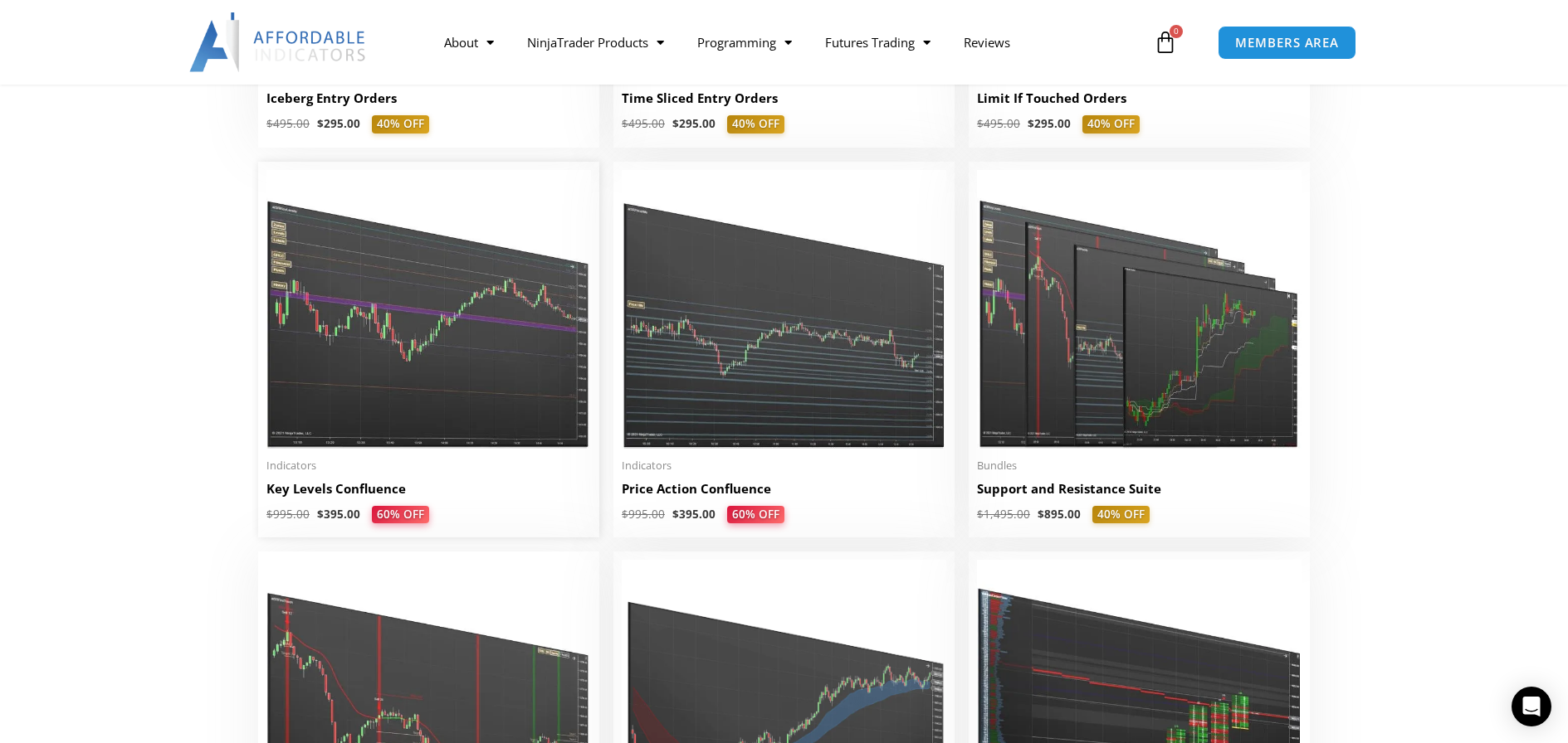
click at [456, 349] on img at bounding box center [428, 309] width 325 height 279
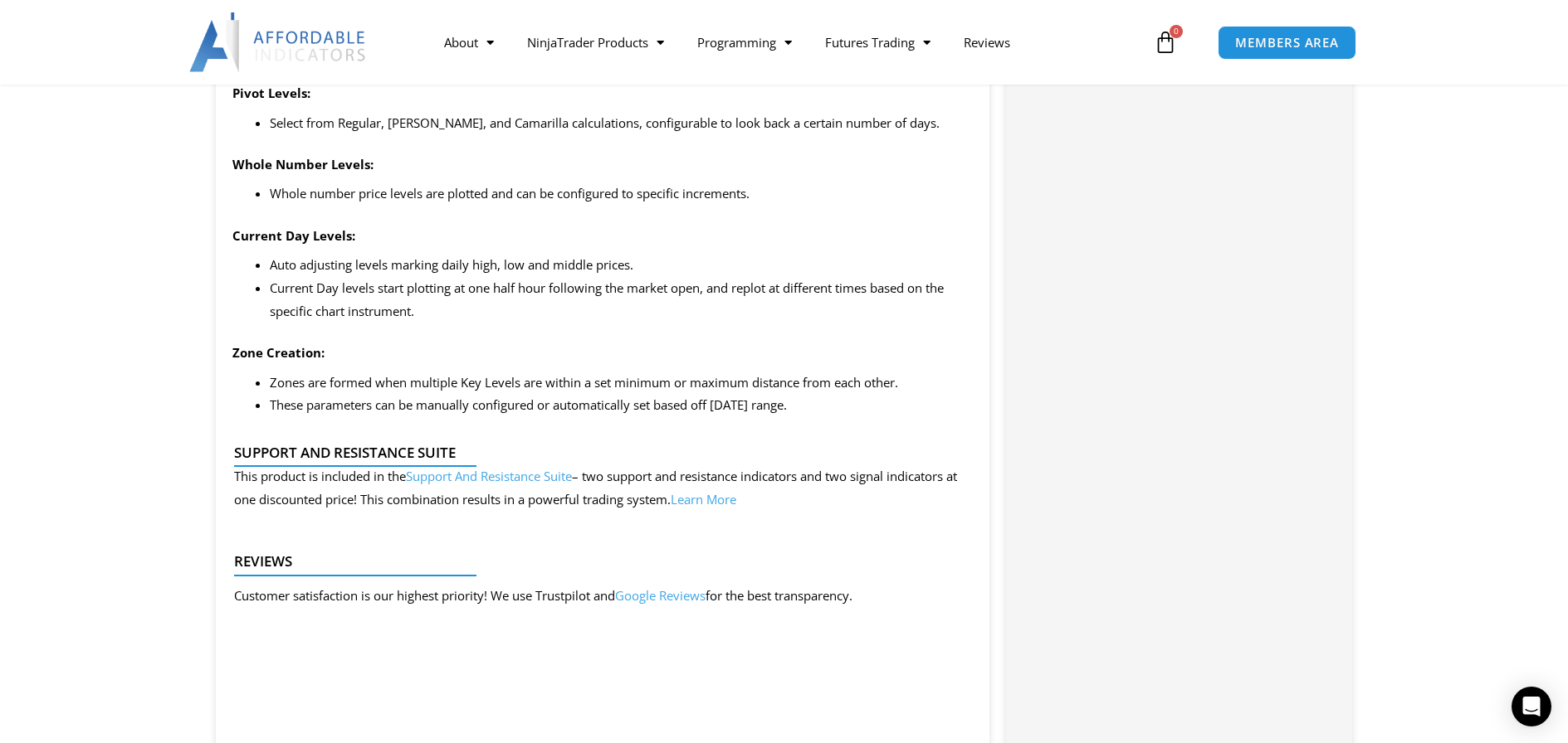
scroll to position [1742, 0]
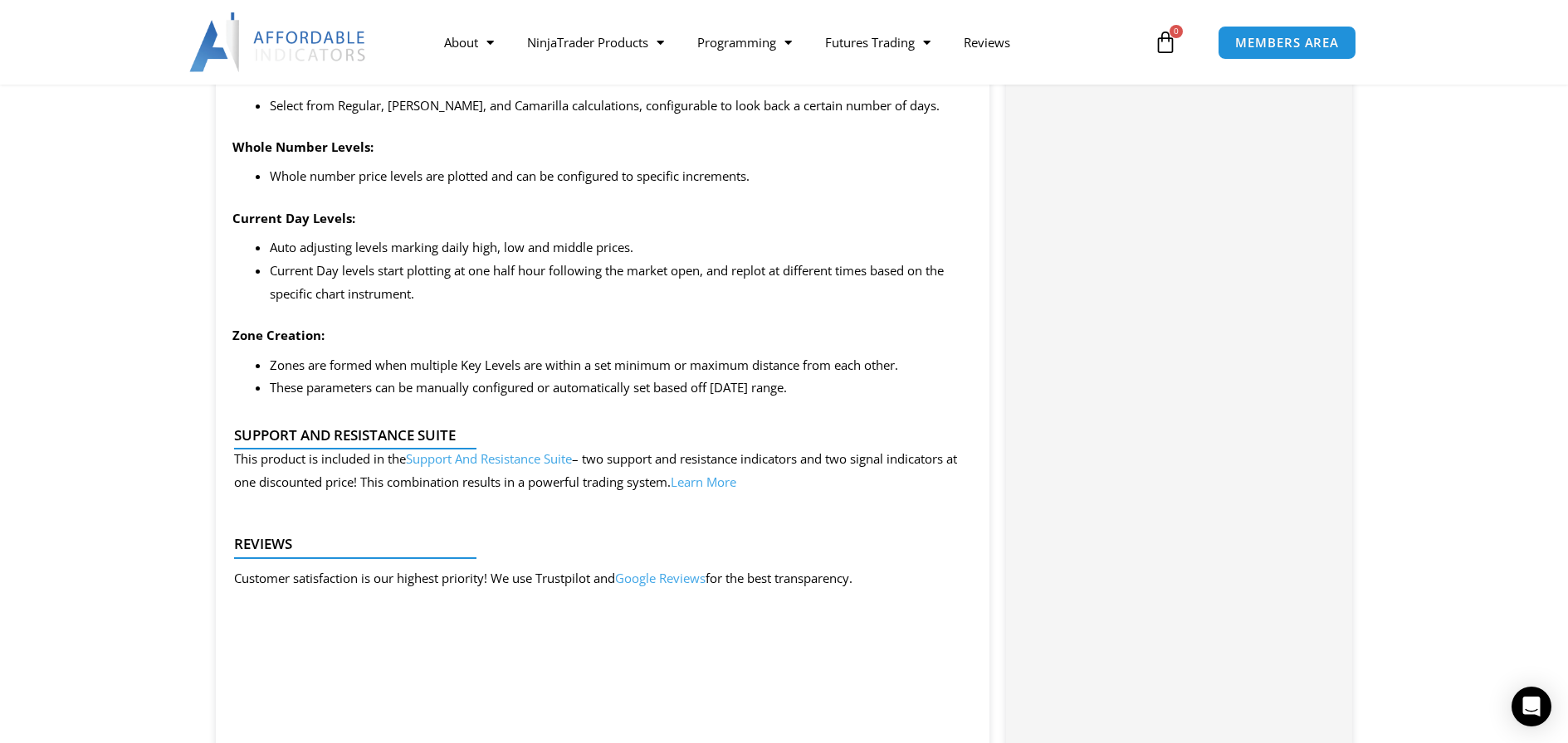
click at [467, 460] on link "Support And Resistance Suite" at bounding box center [489, 459] width 166 height 17
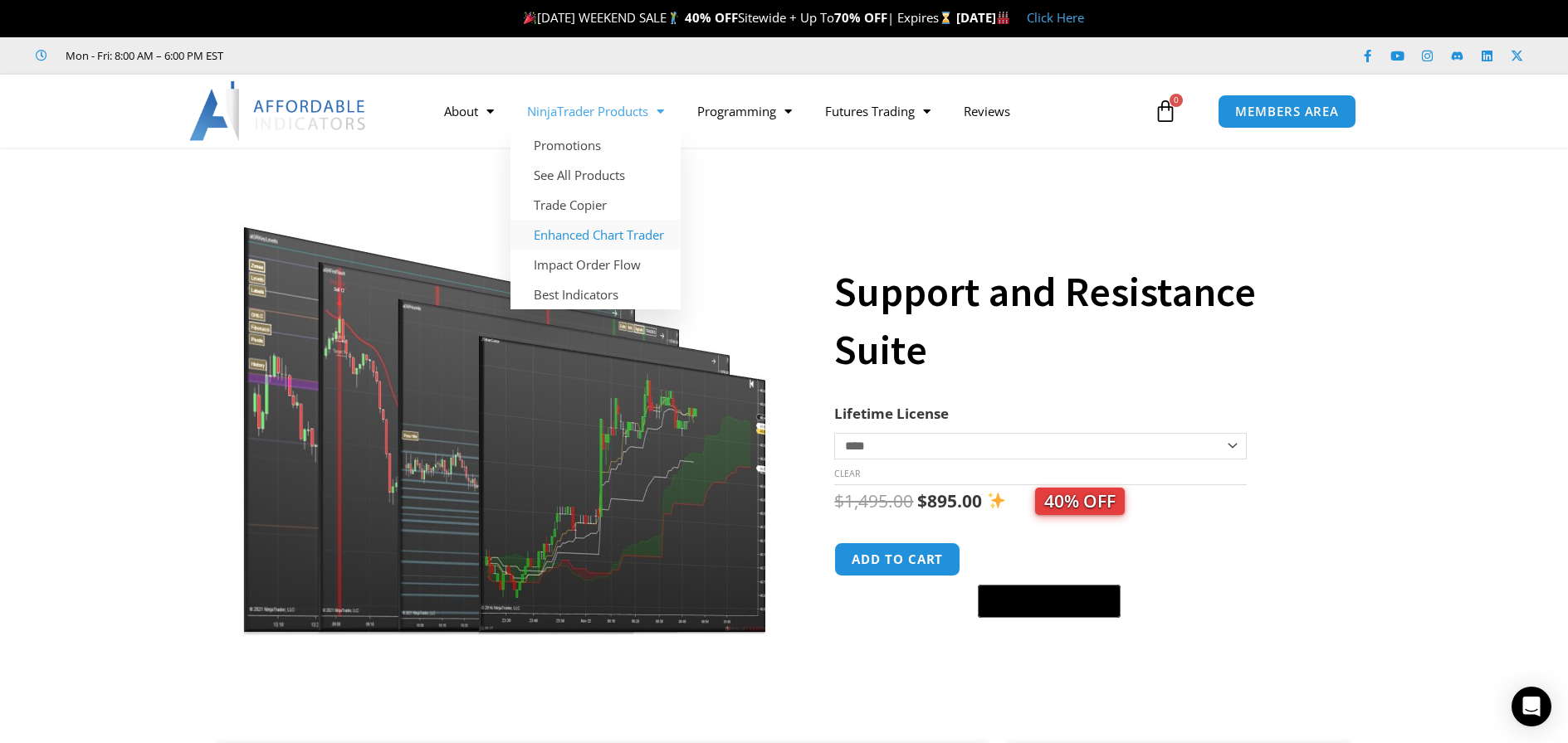
click at [587, 238] on link "Enhanced Chart Trader" at bounding box center [596, 235] width 170 height 30
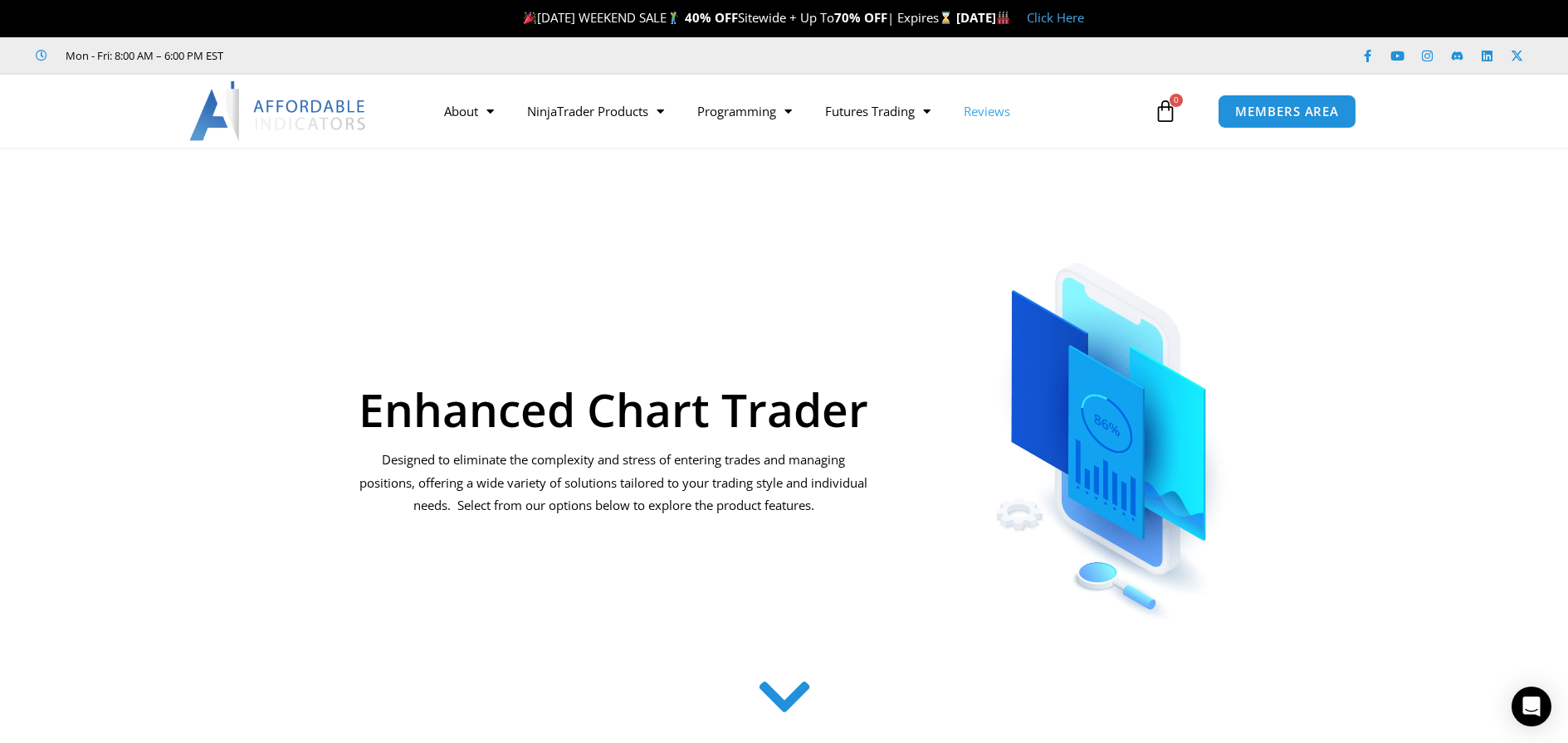
click at [1012, 112] on link "Reviews" at bounding box center [986, 110] width 79 height 38
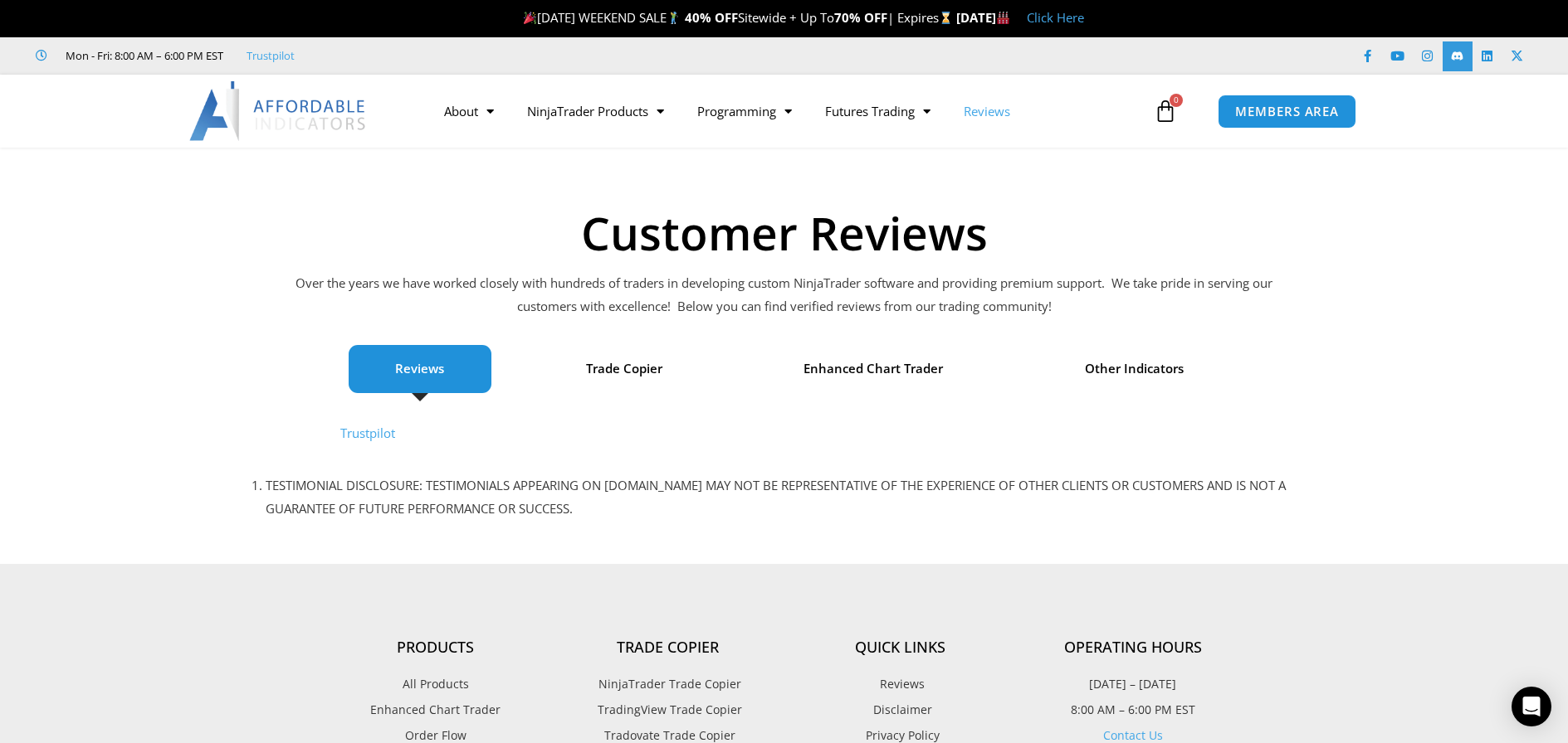
click at [1456, 56] on icon at bounding box center [1456, 56] width 13 height 13
